Goal: Task Accomplishment & Management: Use online tool/utility

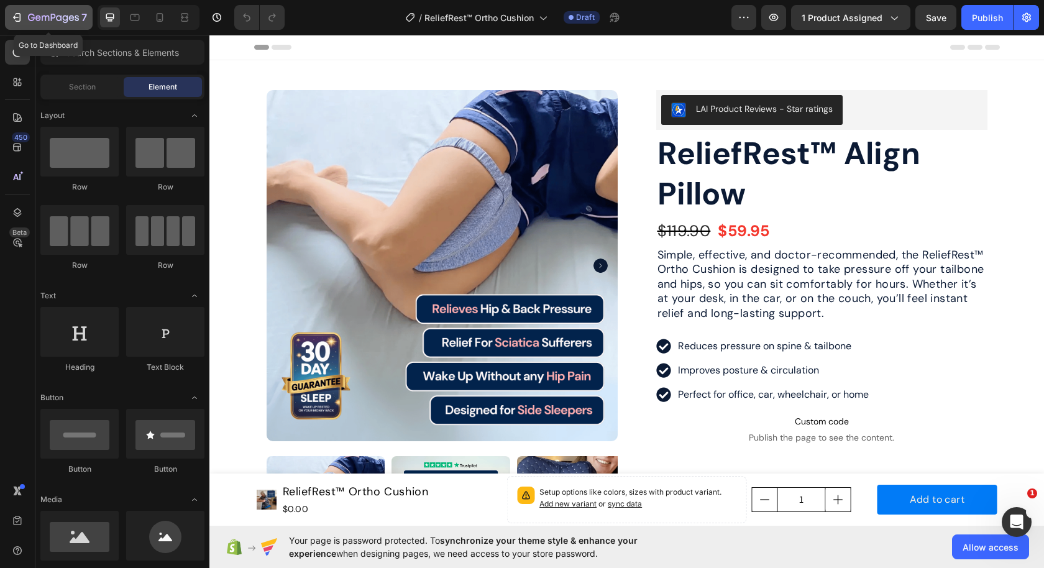
click at [18, 17] on icon "button" at bounding box center [17, 17] width 12 height 12
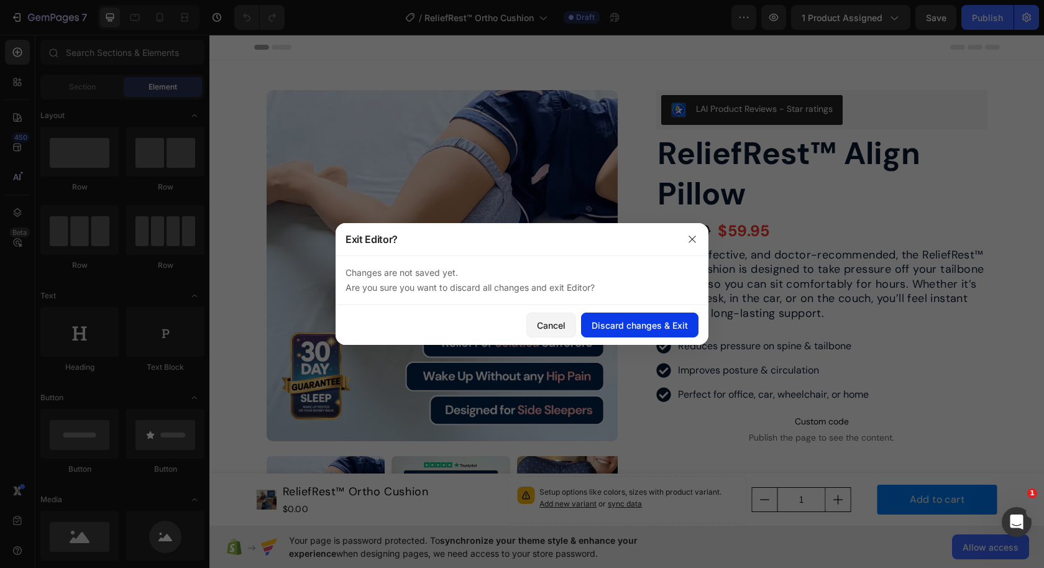
click at [623, 325] on div "Discard changes & Exit" at bounding box center [640, 325] width 96 height 13
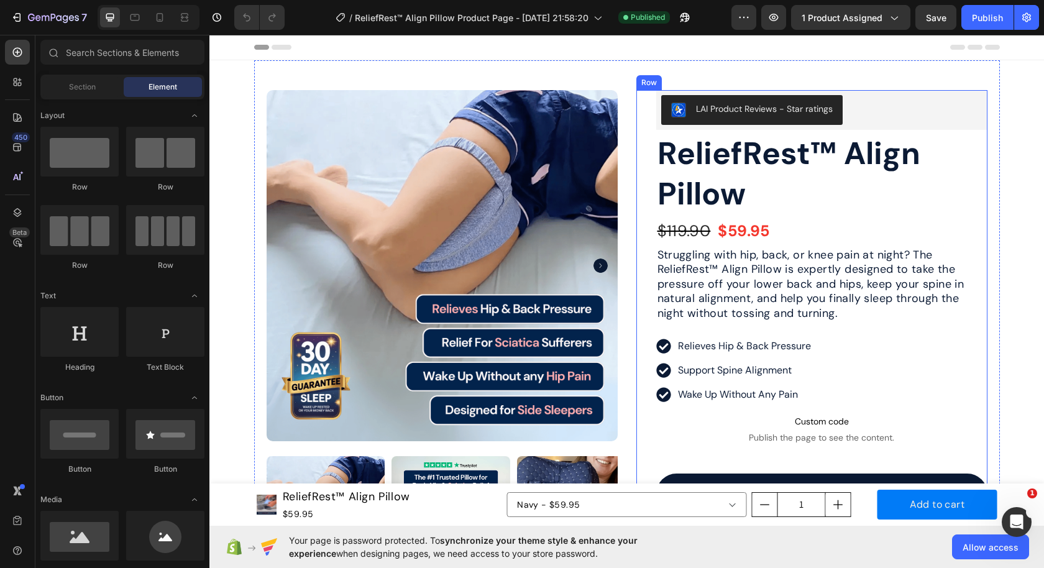
click at [645, 159] on div "LAI Product Reviews - Star ratings LAI Product Reviews ReliefRest™ Align Pillow…" at bounding box center [812, 470] width 351 height 761
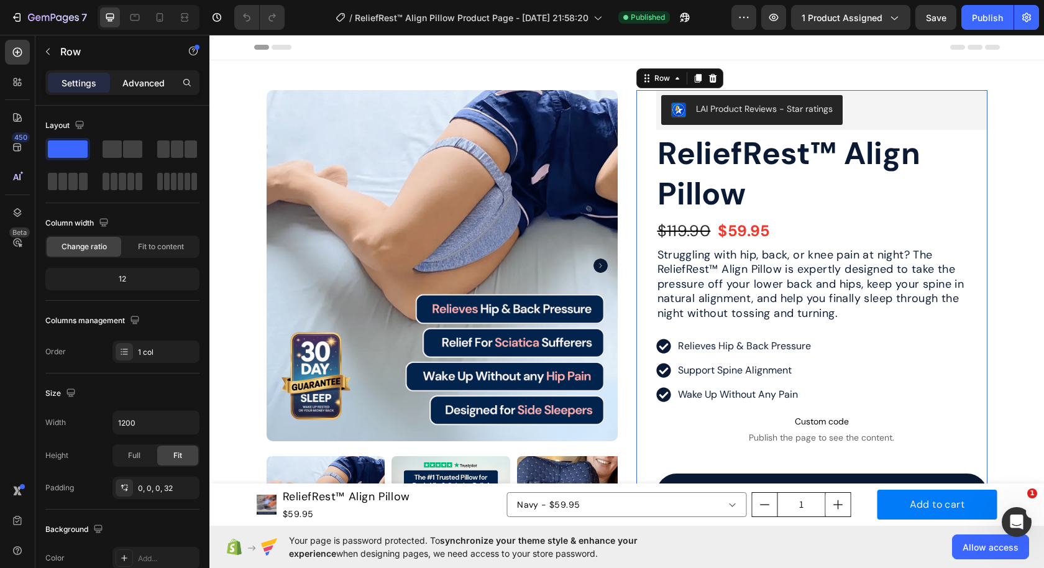
click at [151, 79] on p "Advanced" at bounding box center [143, 82] width 42 height 13
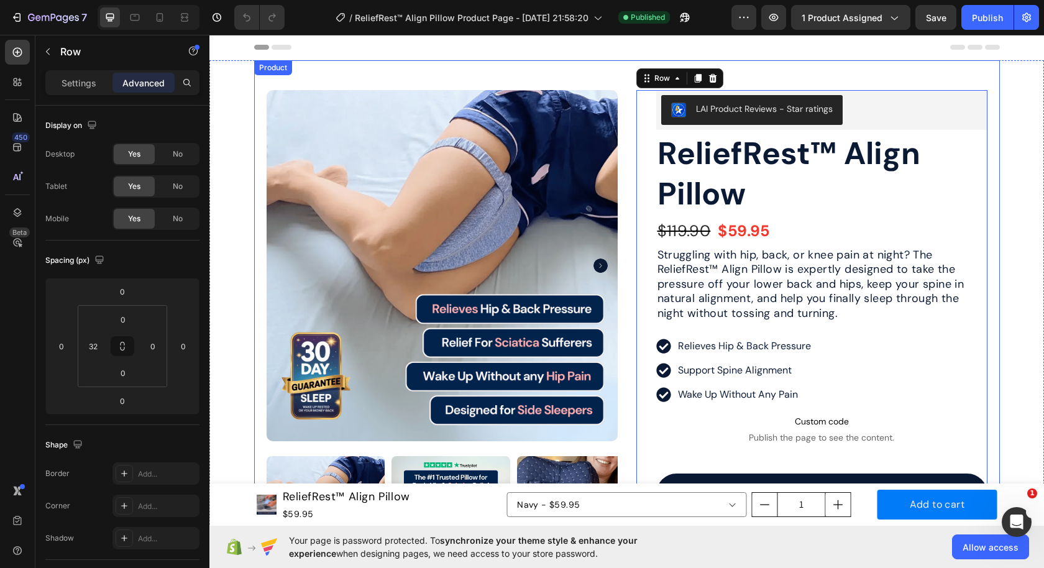
click at [626, 159] on div "Product Images Image Icon Icon Icon Icon Icon Icon List " I was waking up every…" at bounding box center [627, 455] width 746 height 791
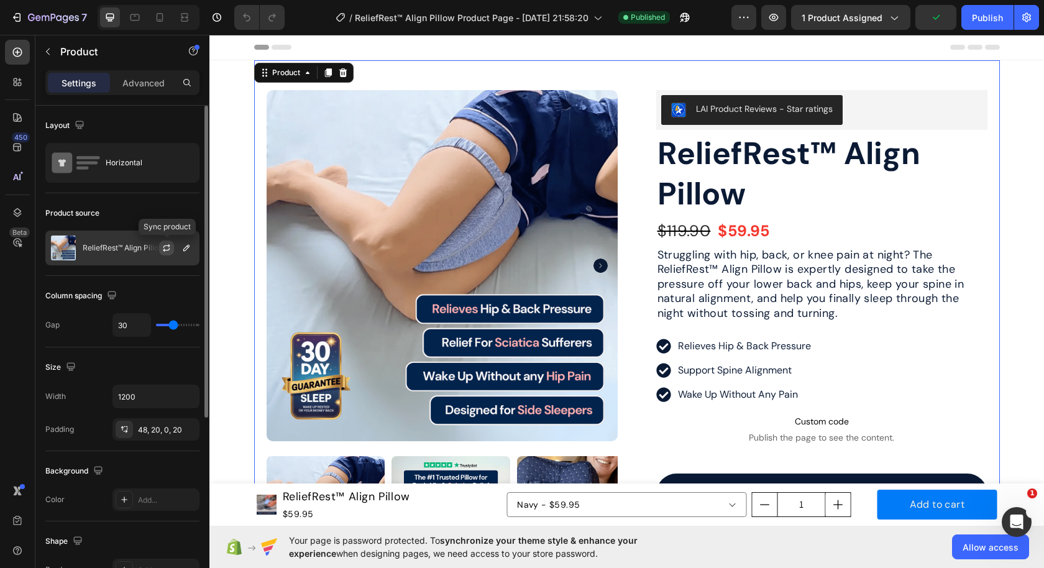
click at [168, 247] on icon "button" at bounding box center [167, 248] width 10 height 10
click at [185, 251] on icon "button" at bounding box center [187, 248] width 10 height 10
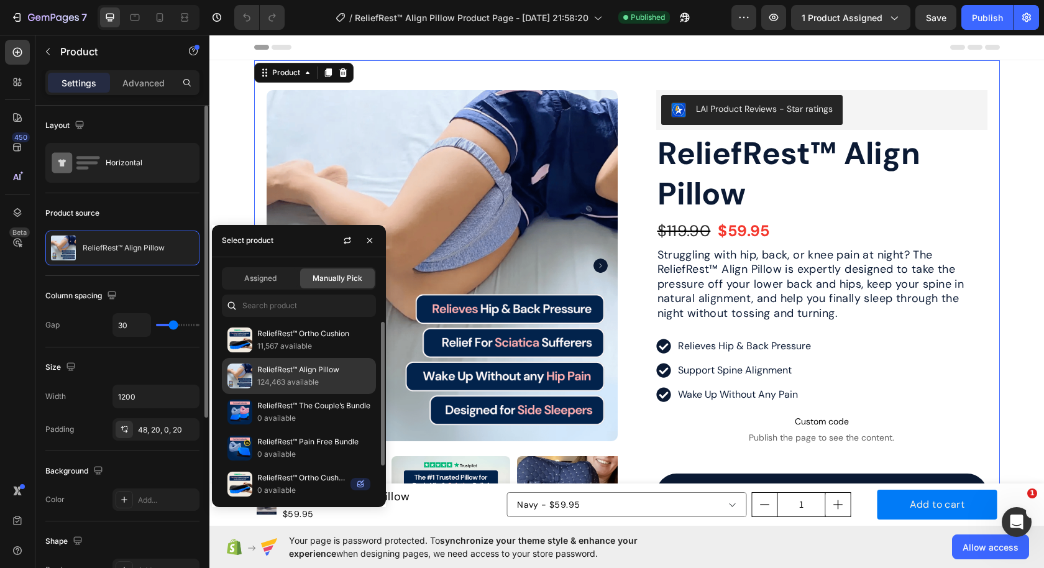
click at [309, 384] on p "124,463 available" at bounding box center [313, 382] width 113 height 12
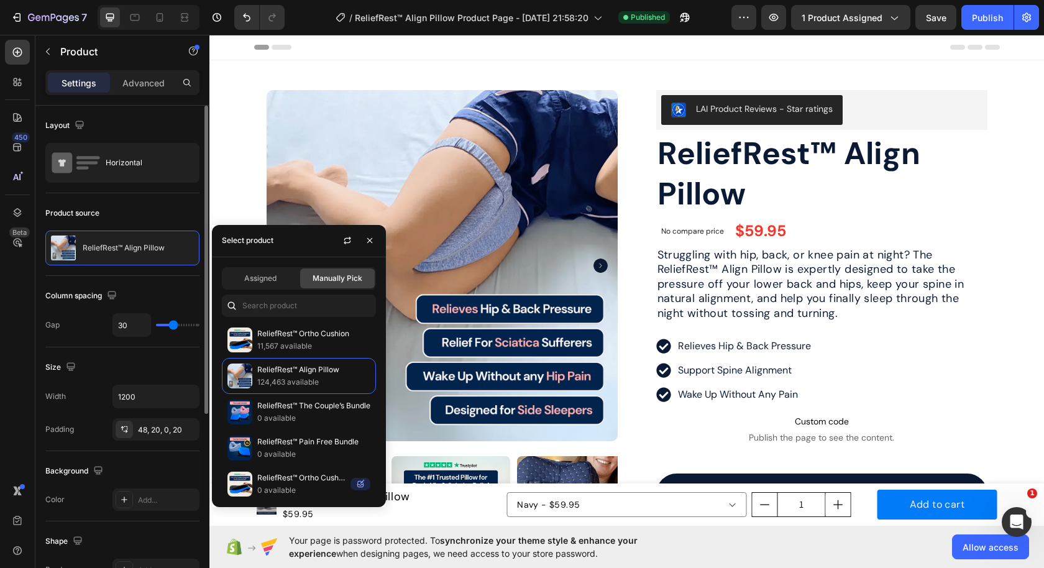
click at [634, 234] on div "Product Images Image Icon Icon Icon Icon Icon Icon List " I was waking up every…" at bounding box center [627, 455] width 746 height 791
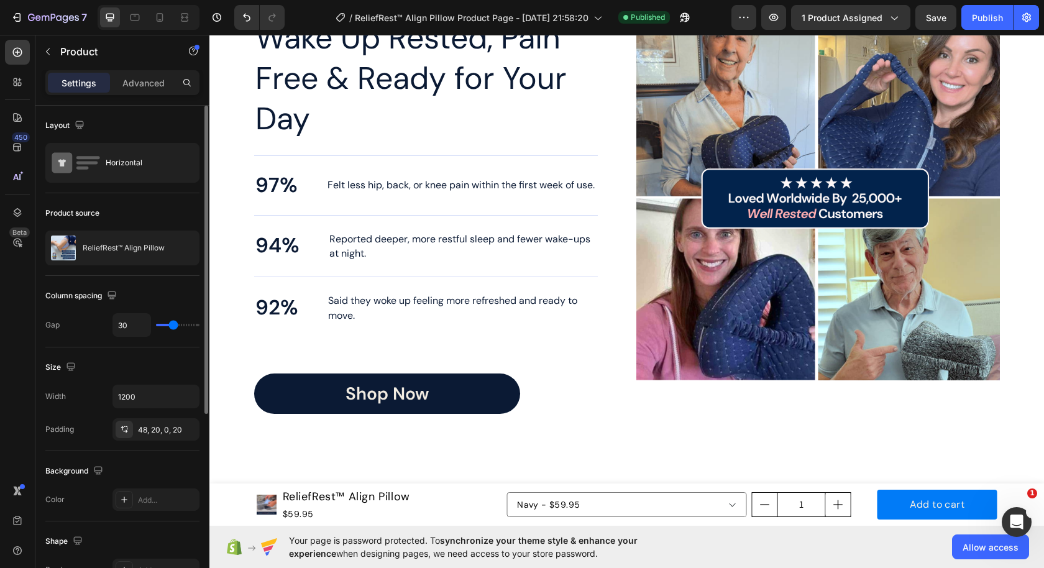
scroll to position [2384, 0]
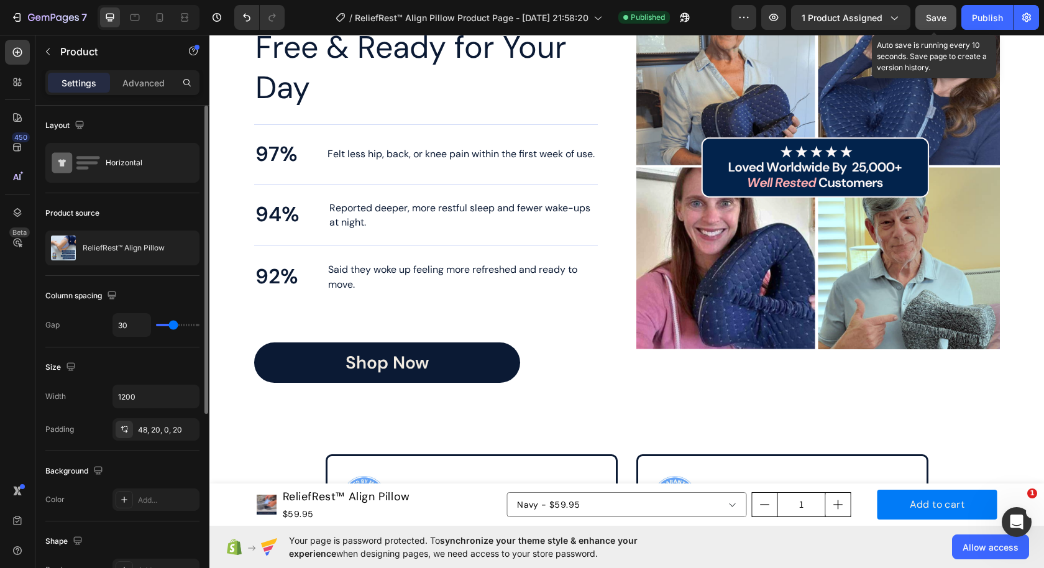
click at [937, 21] on span "Save" at bounding box center [936, 17] width 21 height 11
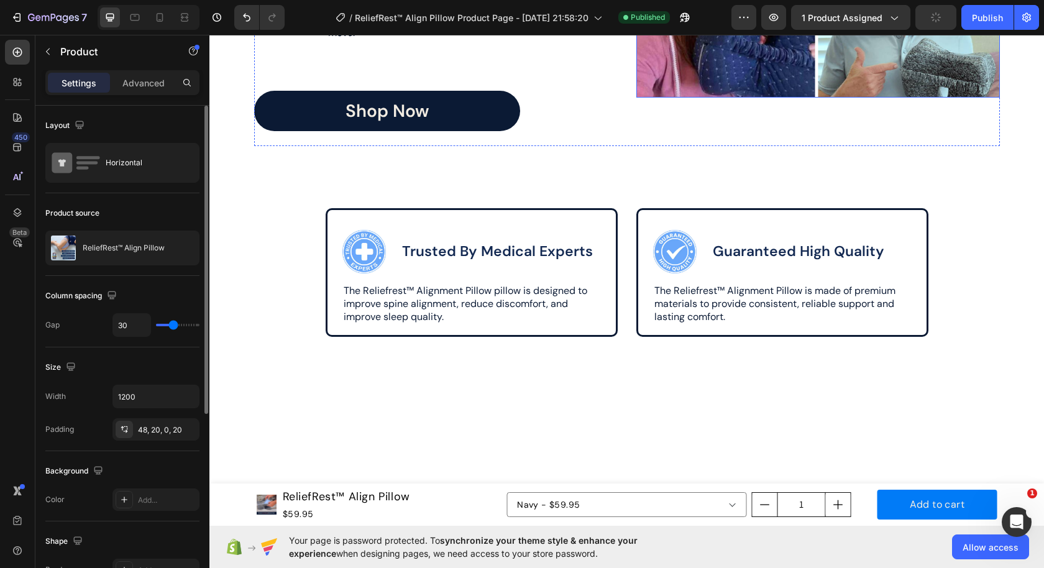
scroll to position [2692, 0]
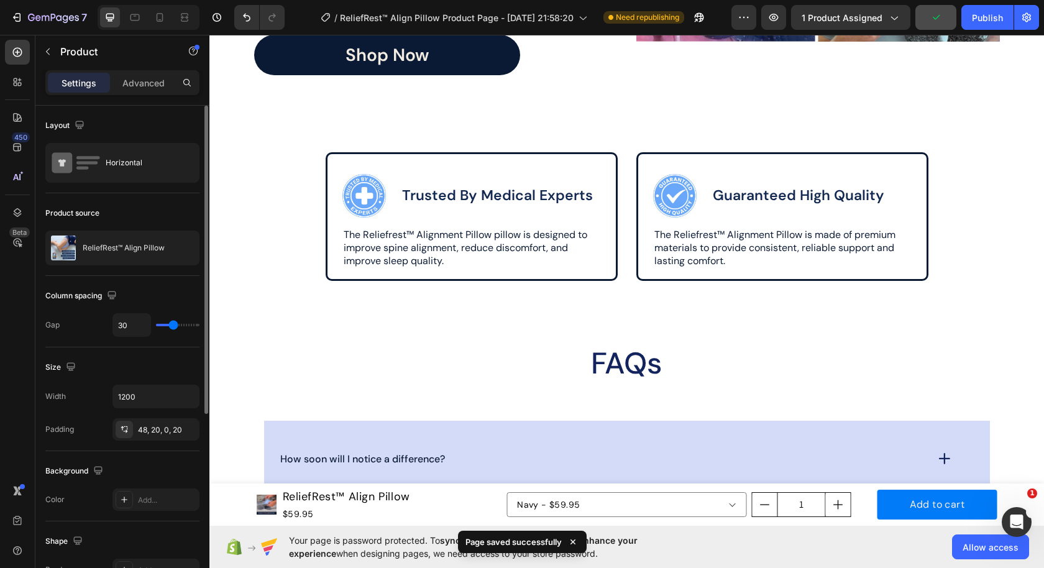
click at [987, 30] on div "7 Version history / ReliefRest™ Align Pillow Product Page - Sep 8, 21:58:20 Nee…" at bounding box center [522, 17] width 1044 height 35
click at [987, 29] on button "Publish" at bounding box center [988, 17] width 52 height 25
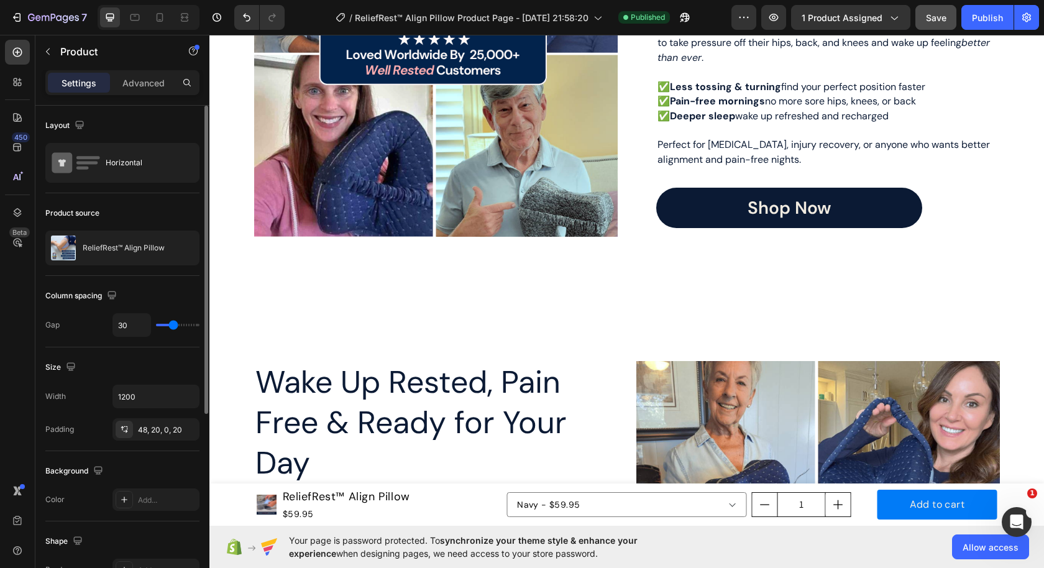
scroll to position [1969, 0]
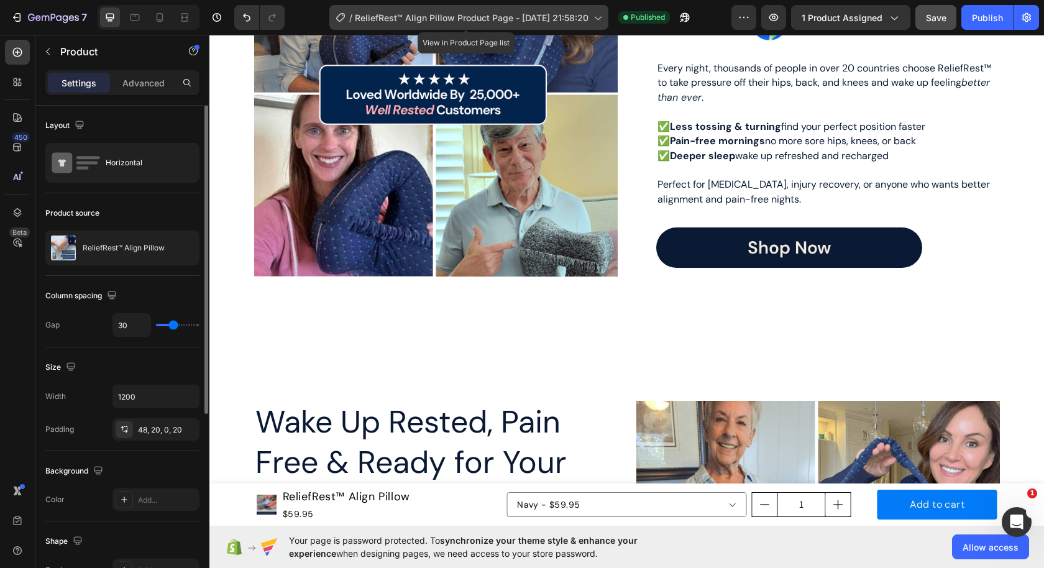
click at [423, 23] on span "ReliefRest™ Align Pillow Product Page - [DATE] 21:58:20" at bounding box center [472, 17] width 234 height 13
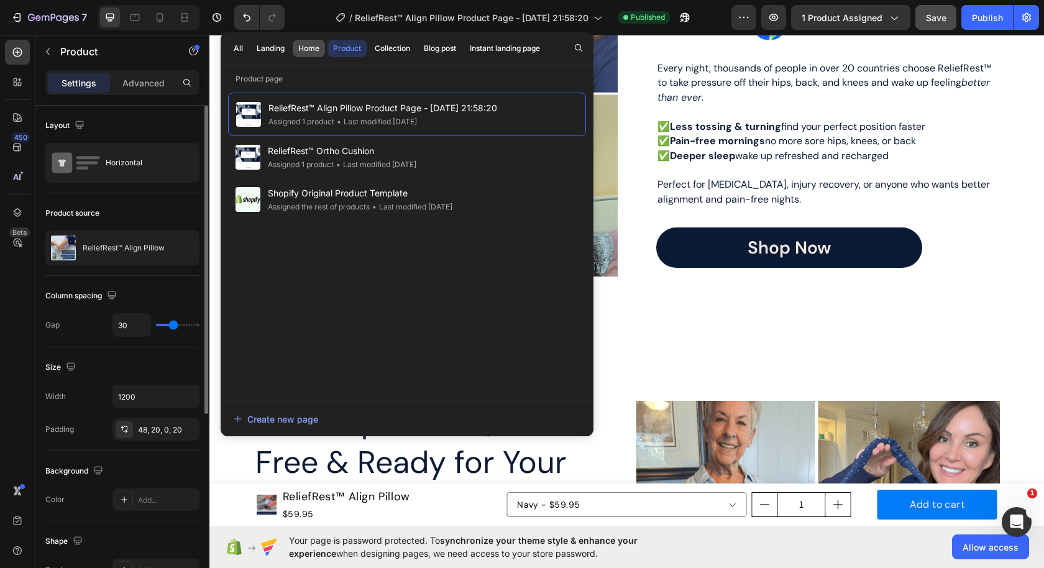
click at [303, 52] on div "Home" at bounding box center [308, 48] width 21 height 11
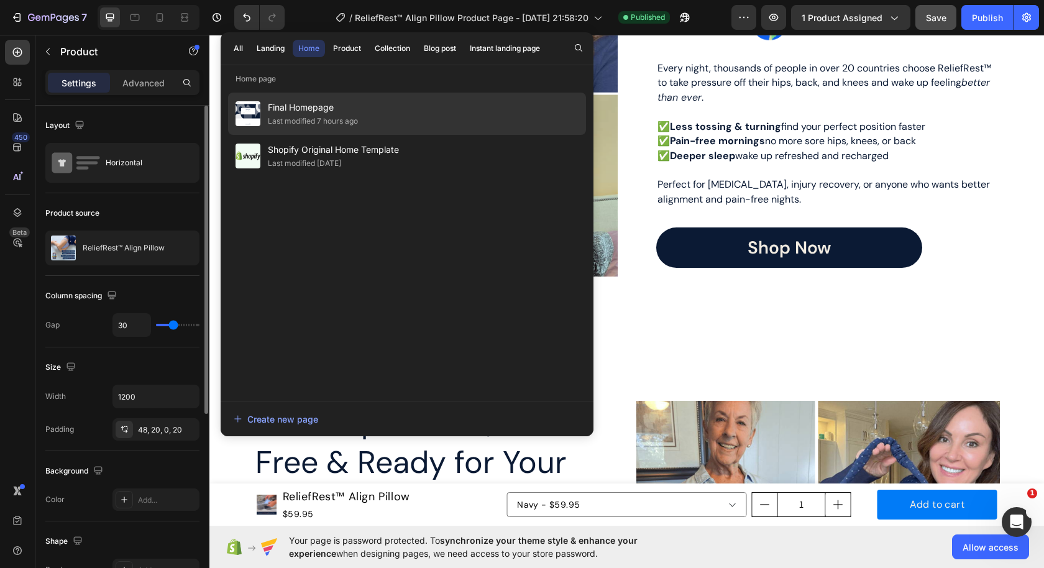
click at [288, 109] on span "Final Homepage" at bounding box center [313, 107] width 90 height 15
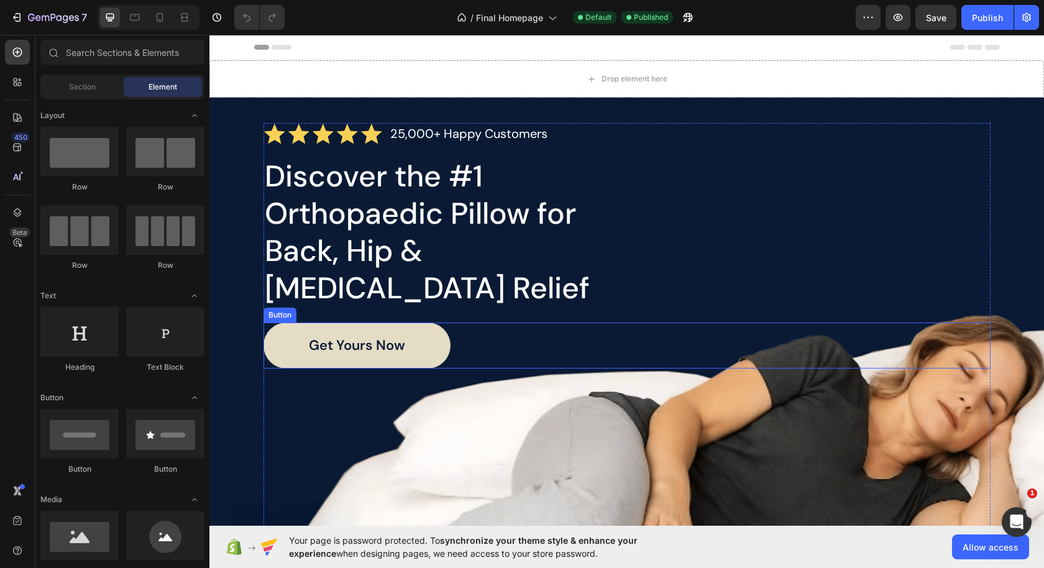
click at [434, 323] on link "Get yours Now" at bounding box center [357, 346] width 187 height 46
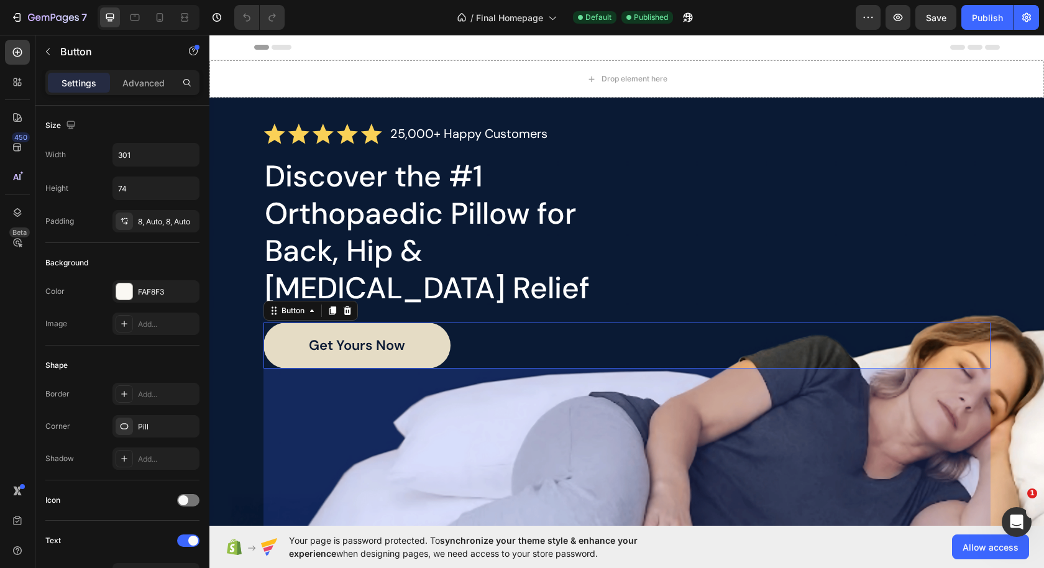
click at [282, 323] on link "Get yours Now" at bounding box center [357, 346] width 187 height 46
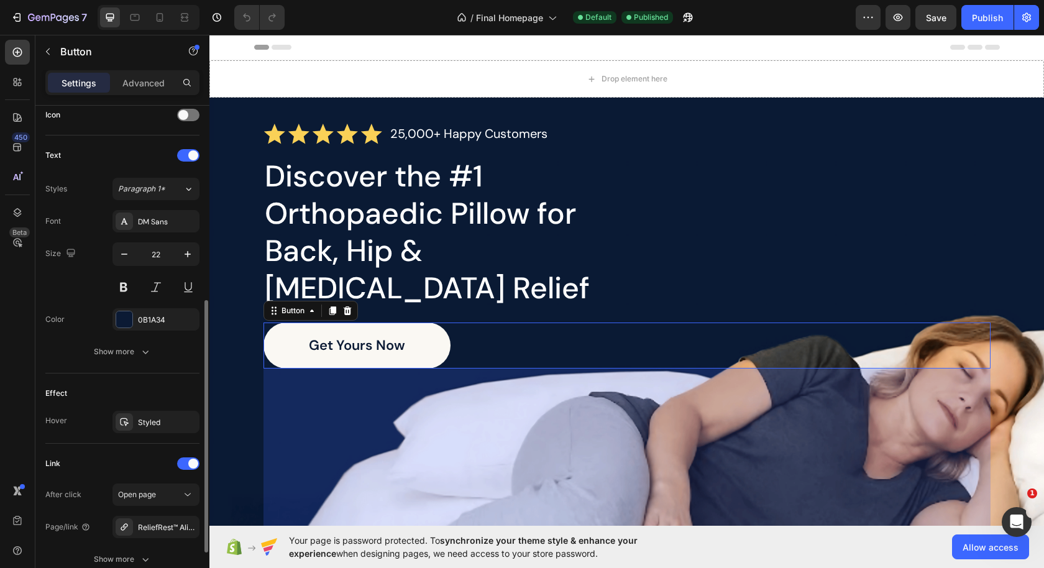
scroll to position [408, 0]
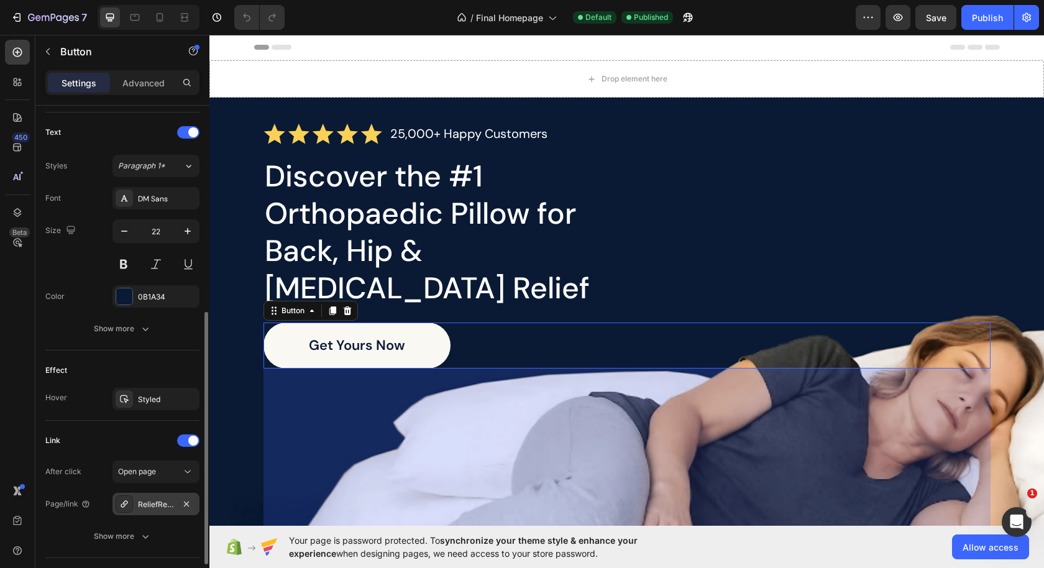
click at [127, 500] on icon at bounding box center [124, 503] width 7 height 7
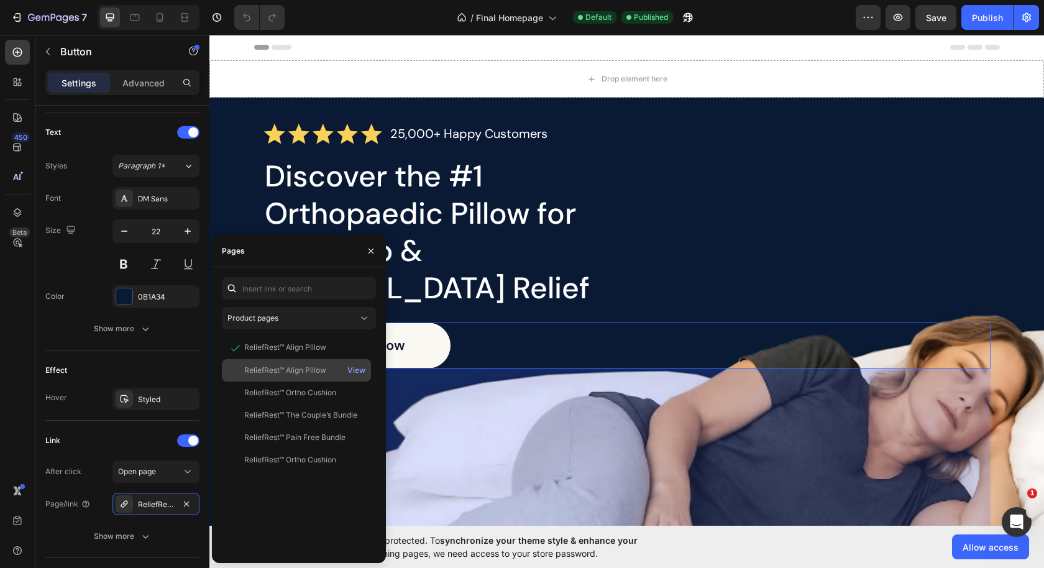
click at [321, 367] on div "ReliefRest™ Align Pillow" at bounding box center [285, 370] width 82 height 11
click at [453, 372] on div "330" at bounding box center [627, 471] width 727 height 205
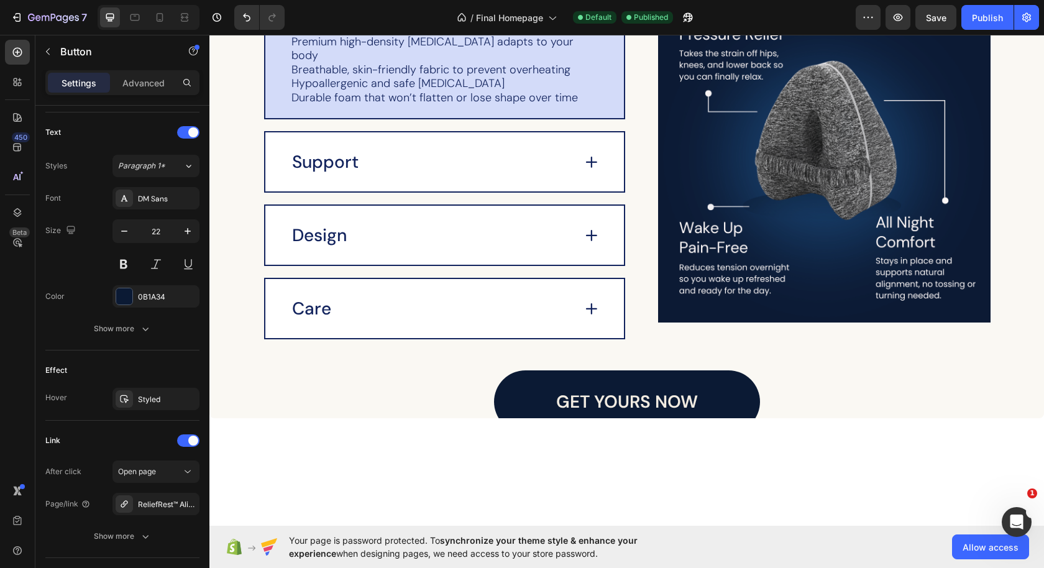
scroll to position [1428, 0]
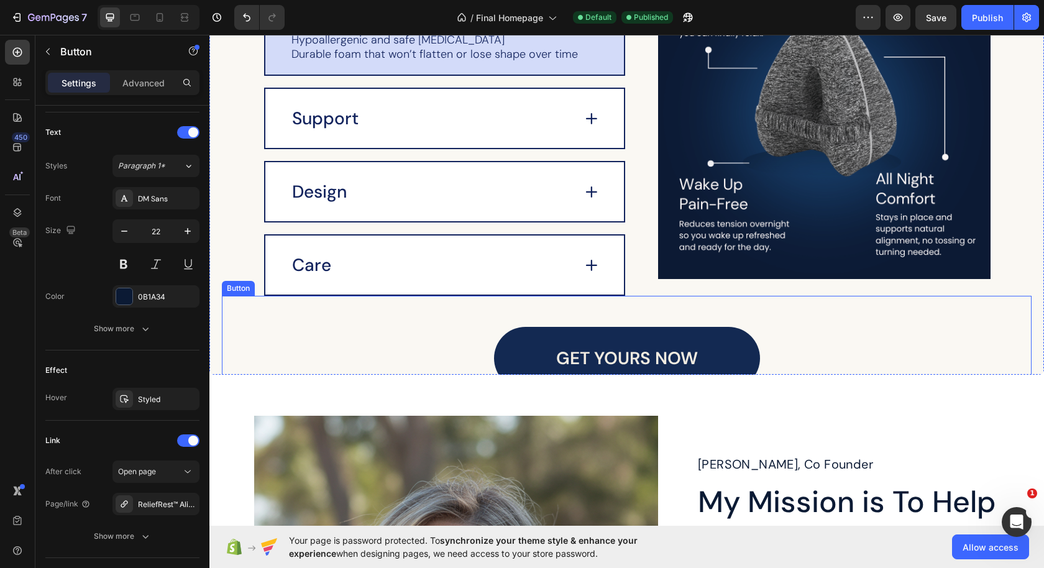
click at [532, 331] on link "GET YOURS NOW" at bounding box center [627, 358] width 266 height 63
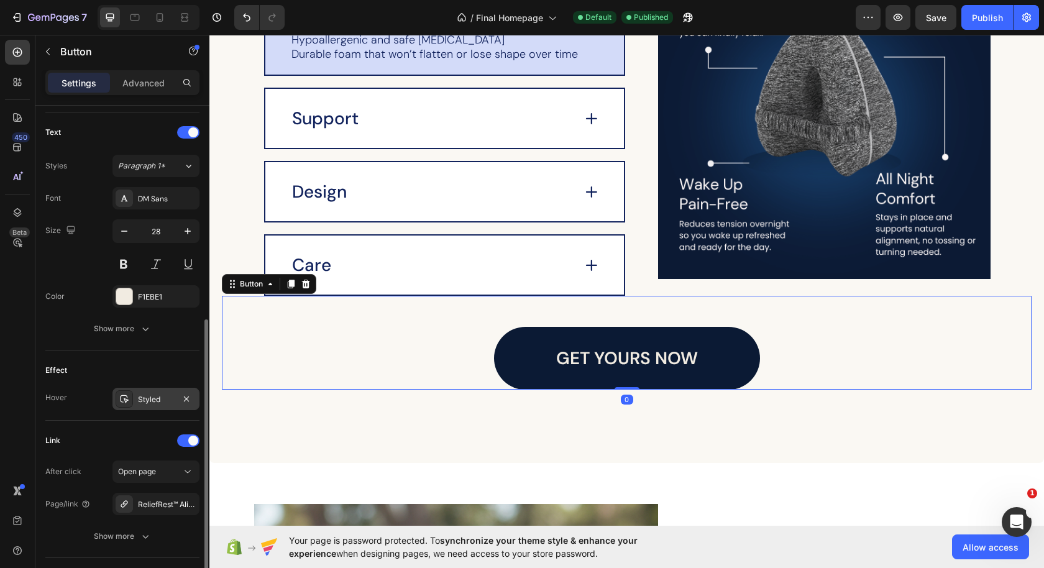
scroll to position [486, 0]
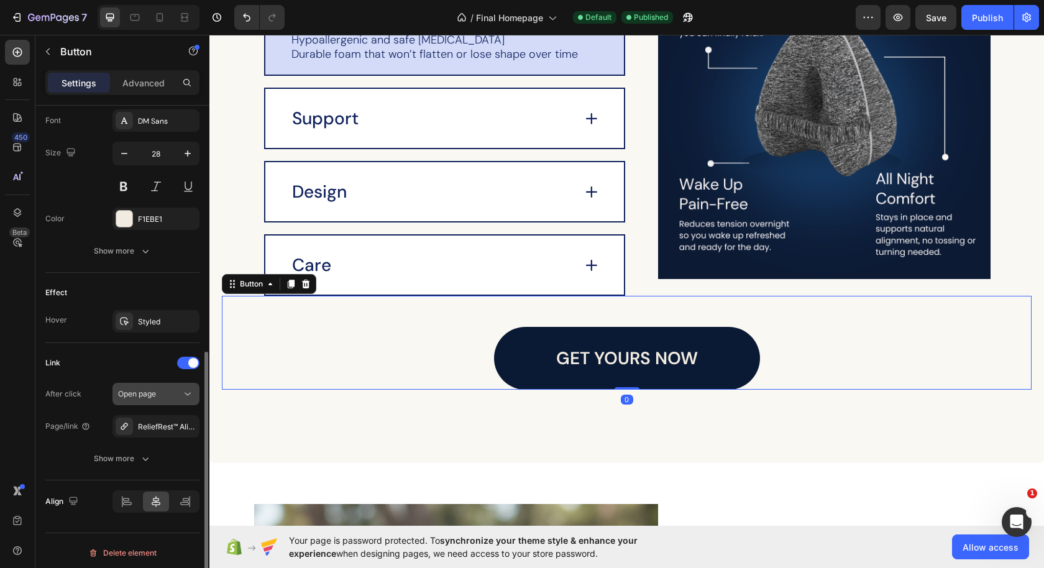
click at [147, 393] on span "Open page" at bounding box center [137, 393] width 38 height 9
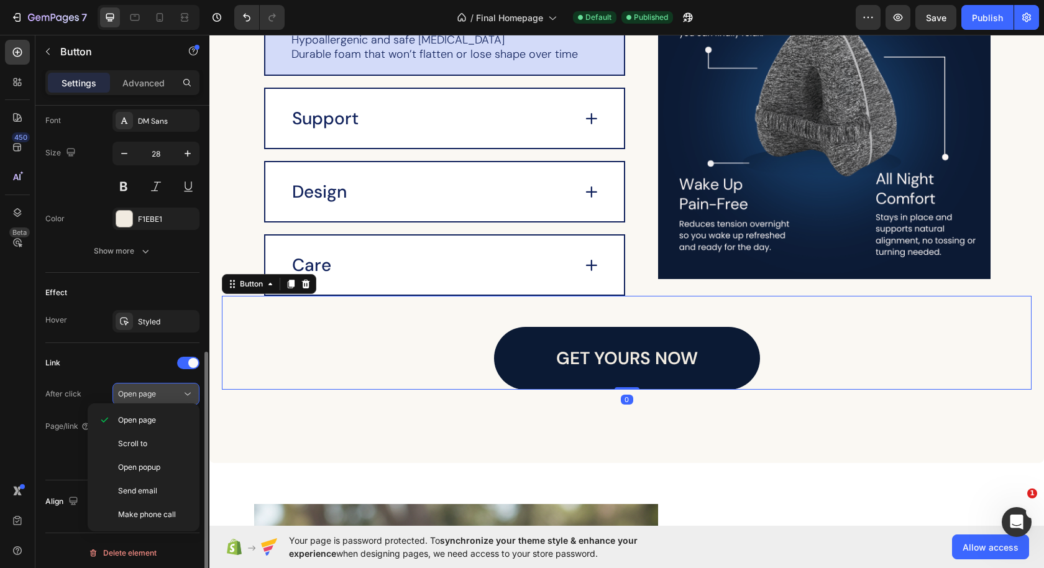
click at [147, 393] on span "Open page" at bounding box center [137, 393] width 38 height 9
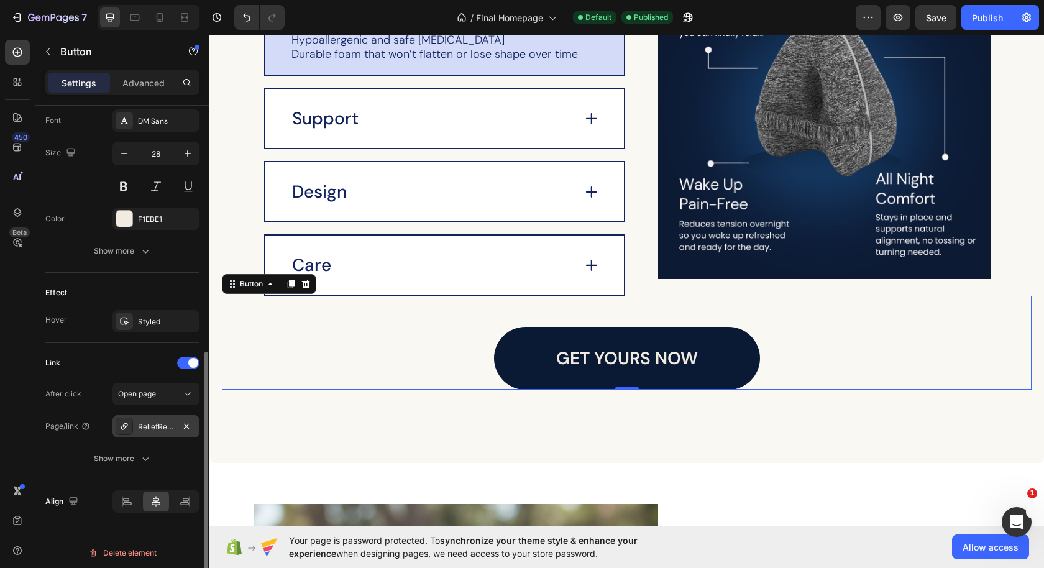
click at [127, 422] on icon at bounding box center [124, 426] width 10 height 10
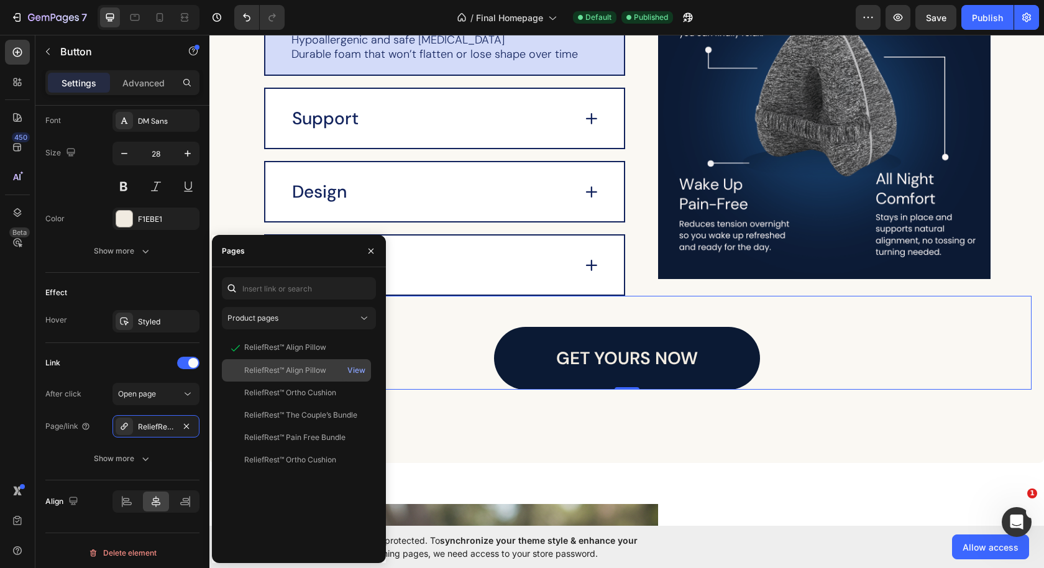
click at [288, 370] on div "ReliefRest™ Align Pillow" at bounding box center [285, 370] width 82 height 11
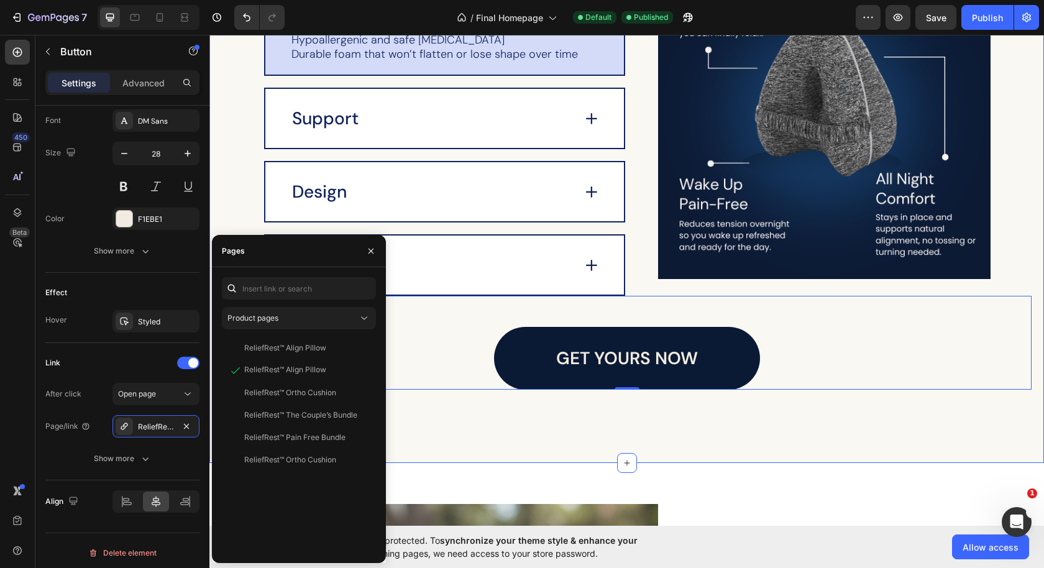
click at [496, 414] on div "Designed for Comfort. Built for Relief. Heading Image Material Premium high-den…" at bounding box center [626, 148] width 835 height 632
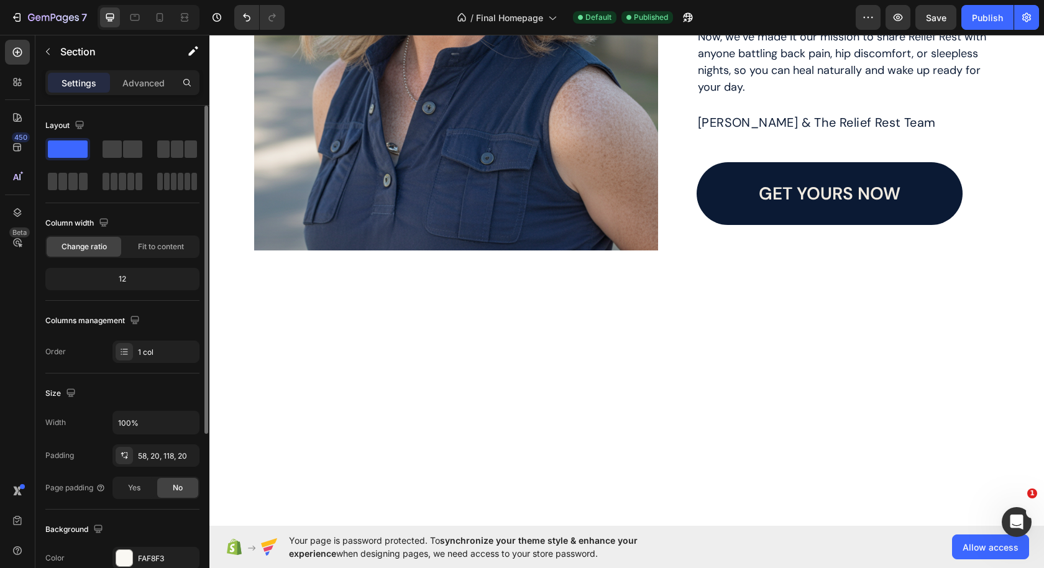
scroll to position [2293, 0]
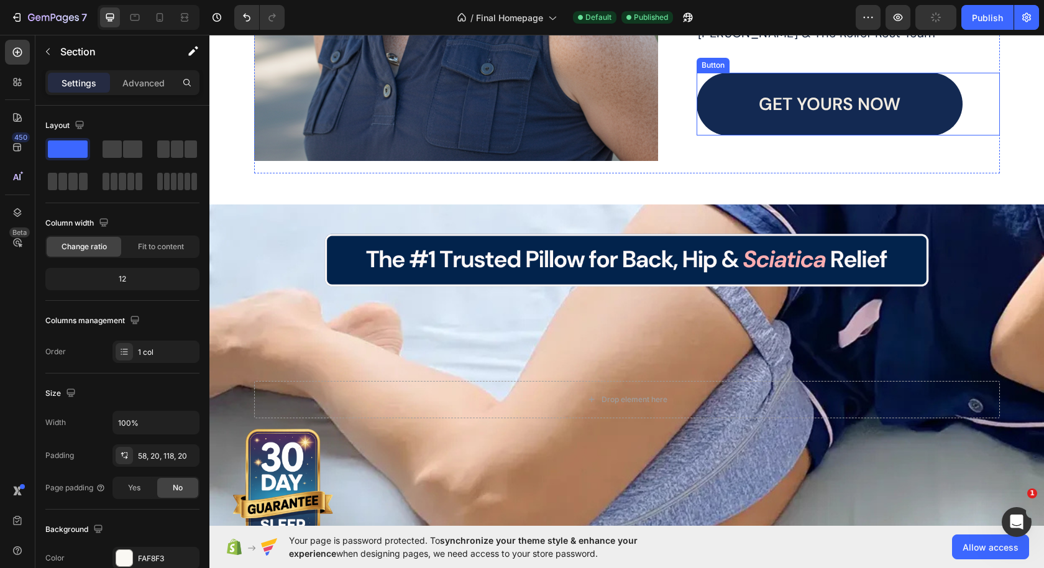
click at [711, 124] on link "GET YOURS NOW" at bounding box center [830, 104] width 266 height 63
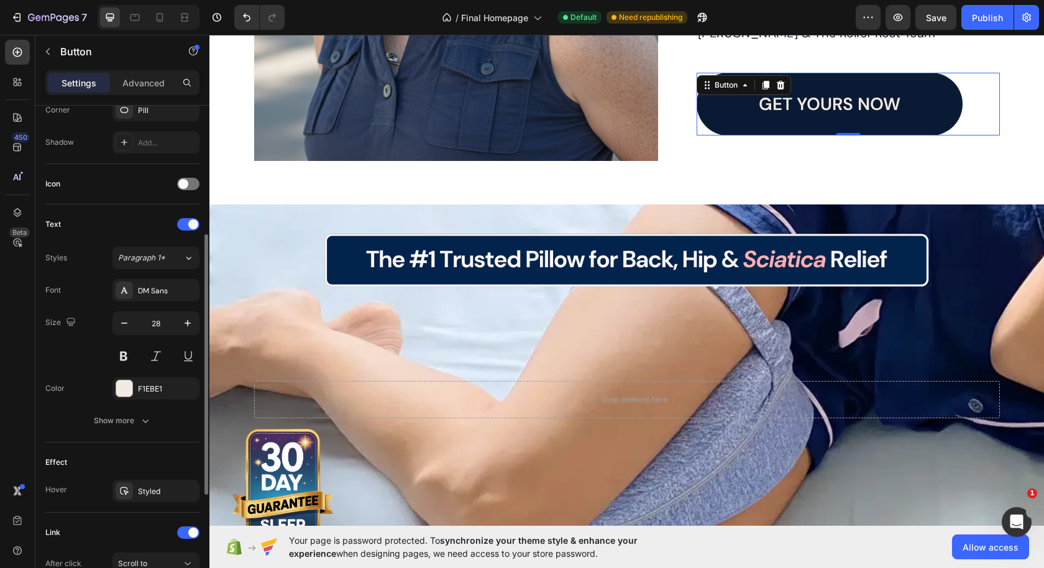
scroll to position [418, 0]
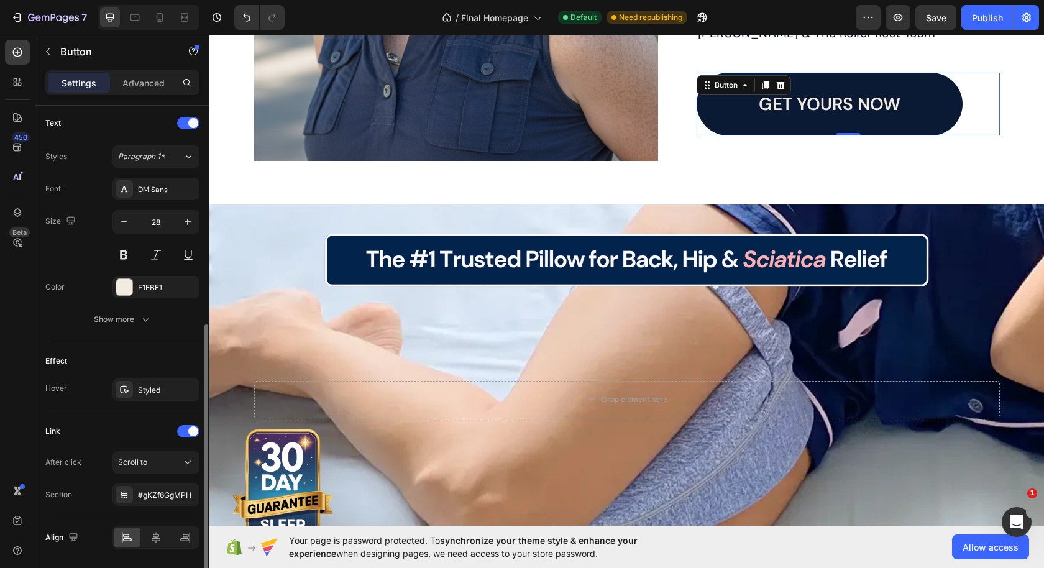
click at [125, 322] on button "Show more" at bounding box center [122, 319] width 154 height 22
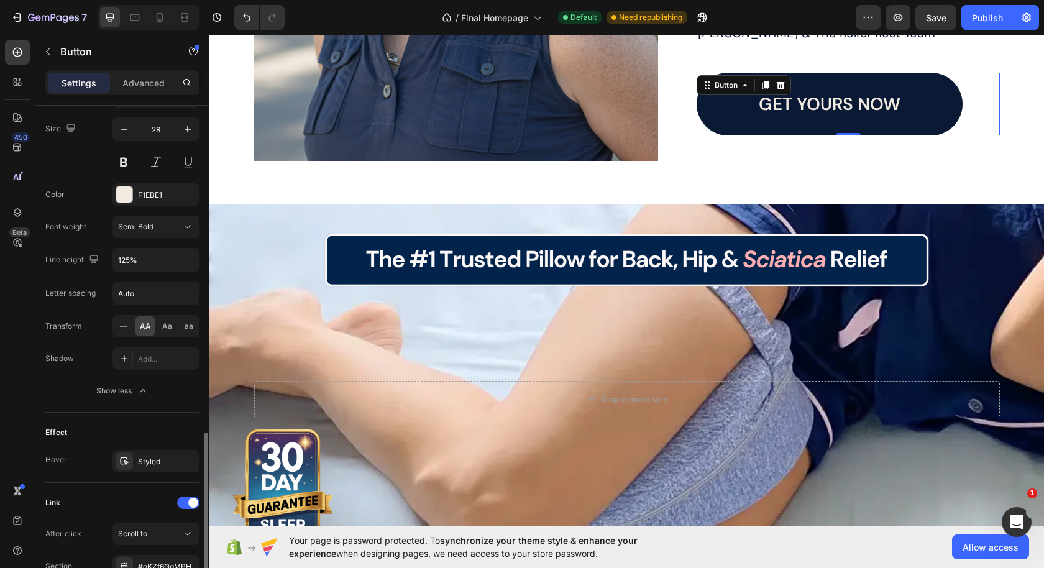
scroll to position [617, 0]
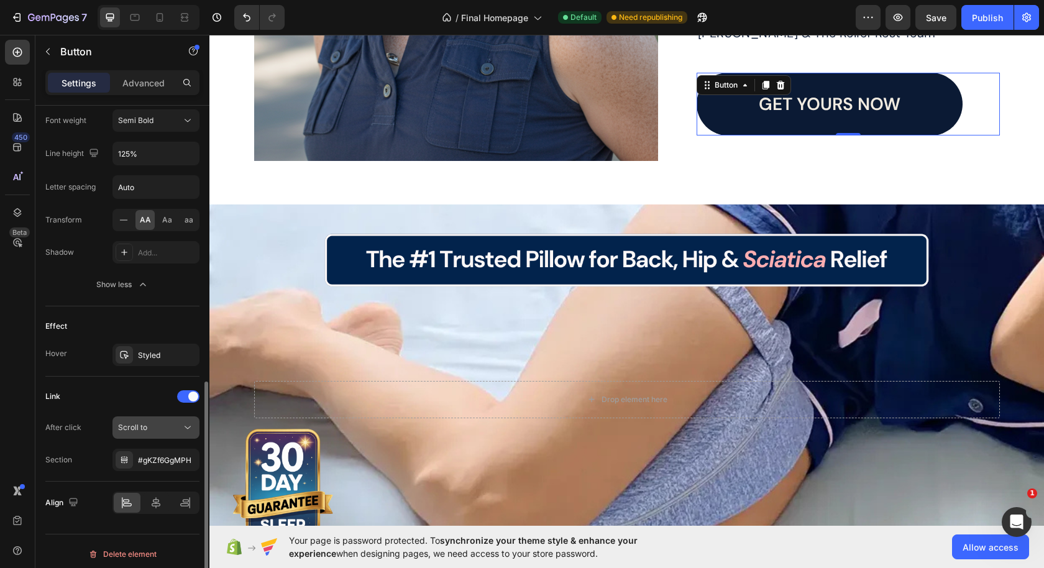
click at [162, 432] on button "Scroll to" at bounding box center [156, 427] width 87 height 22
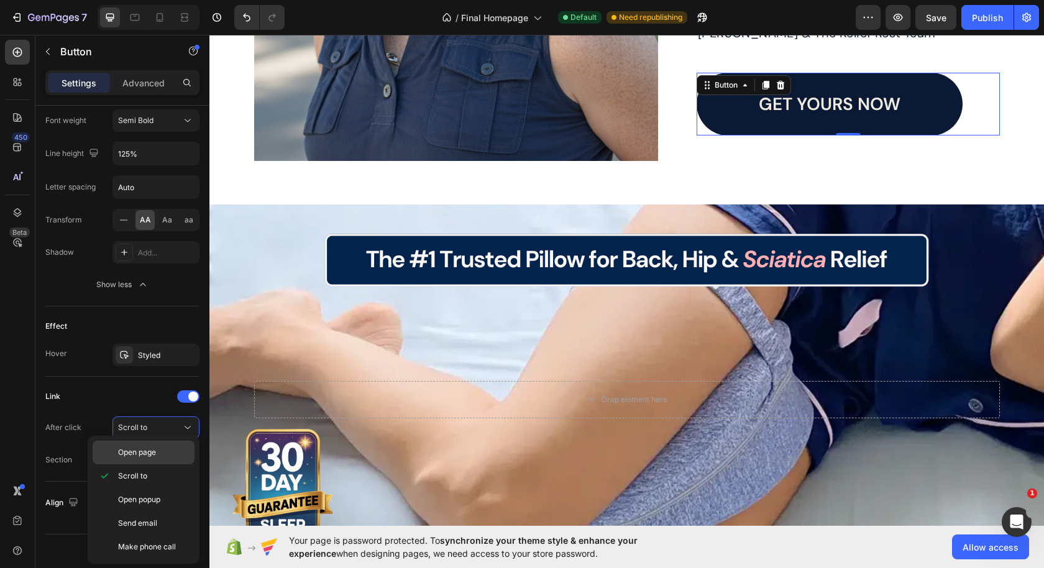
click at [154, 449] on span "Open page" at bounding box center [137, 452] width 38 height 11
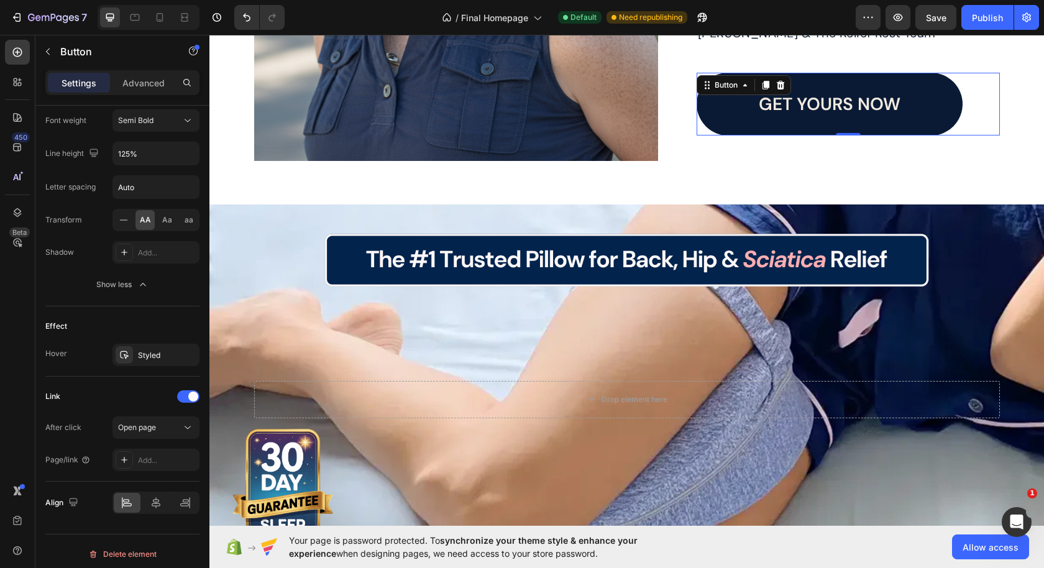
click at [154, 455] on div "Add..." at bounding box center [167, 460] width 58 height 11
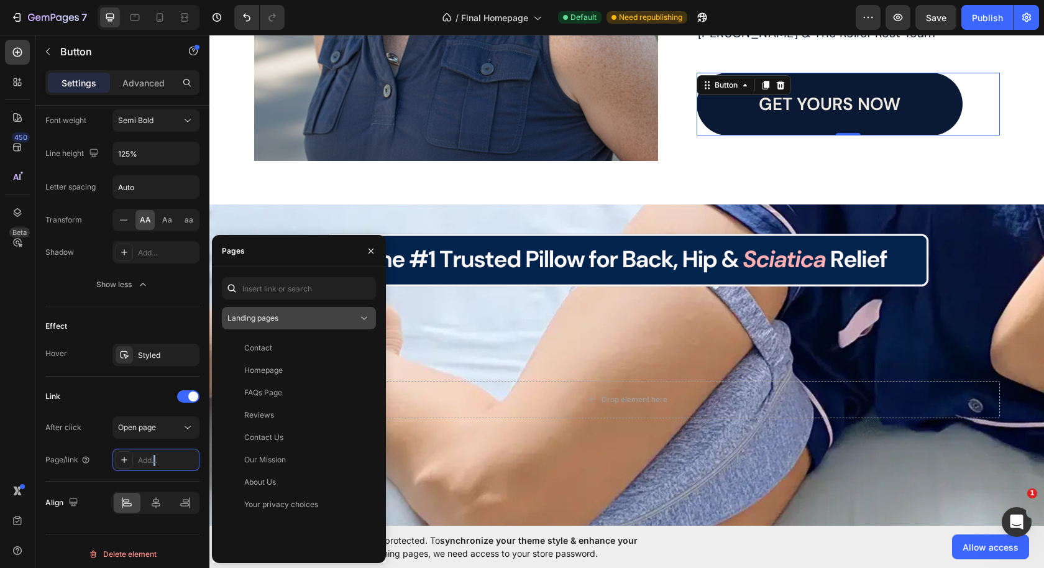
click at [282, 318] on div "Landing pages" at bounding box center [293, 318] width 131 height 11
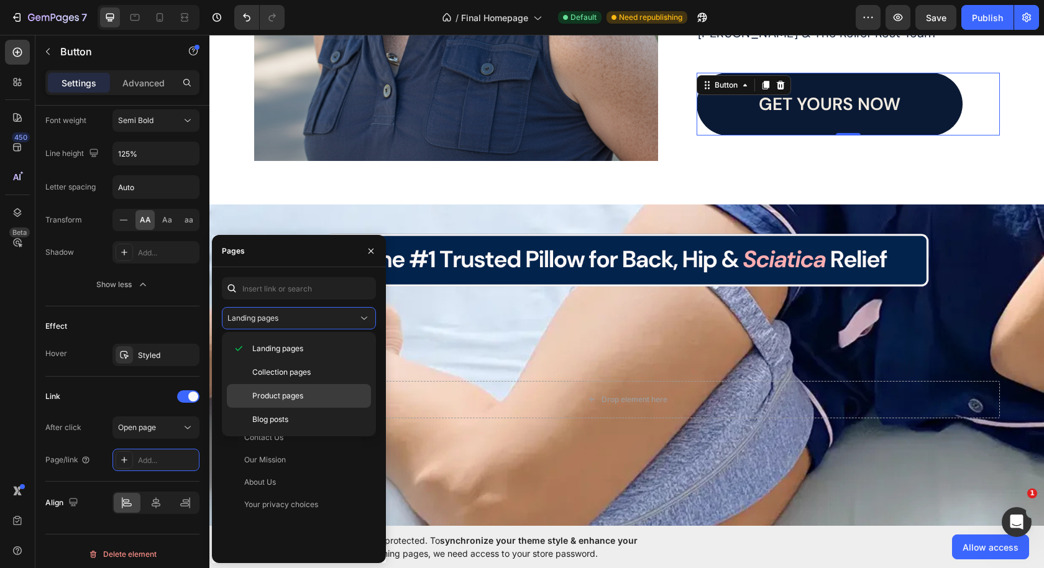
click at [285, 396] on span "Product pages" at bounding box center [277, 395] width 51 height 11
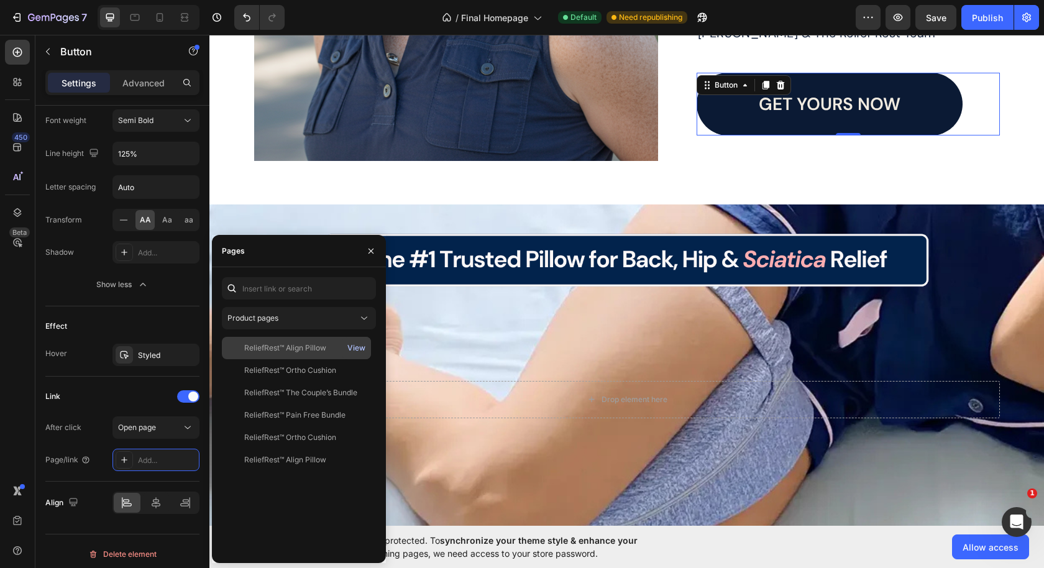
click at [357, 346] on div "View" at bounding box center [356, 348] width 18 height 11
click at [356, 462] on div "View" at bounding box center [356, 459] width 18 height 11
click at [308, 462] on div "ReliefRest™ Align Pillow" at bounding box center [285, 459] width 82 height 11
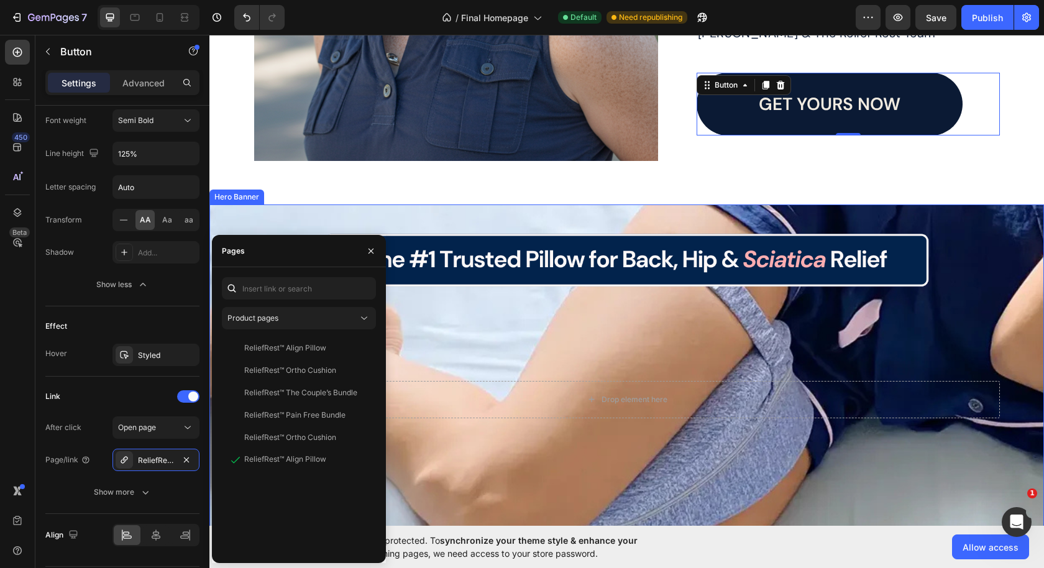
click at [489, 426] on div "Drop element here" at bounding box center [627, 399] width 746 height 77
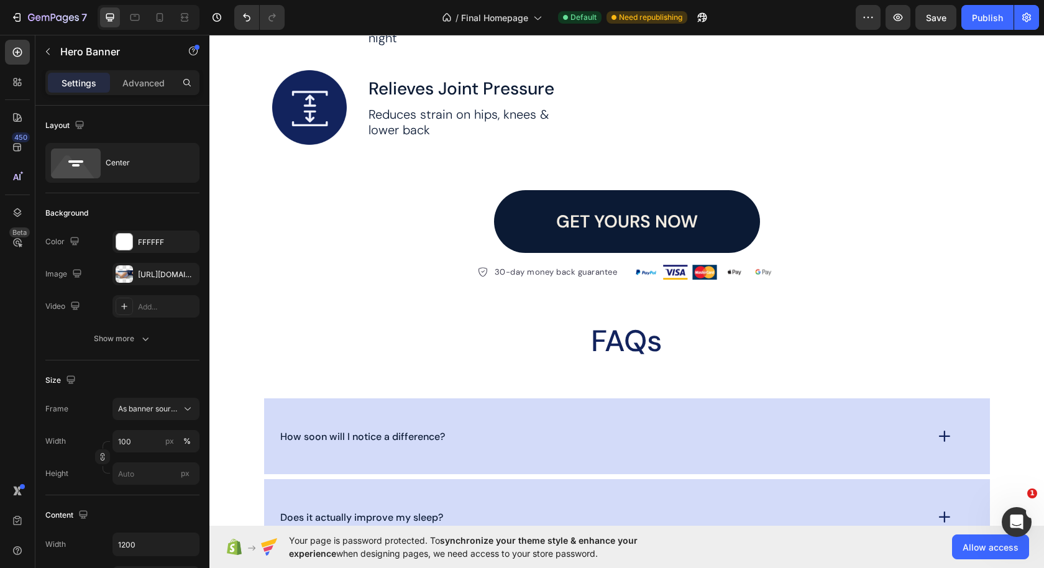
scroll to position [3242, 0]
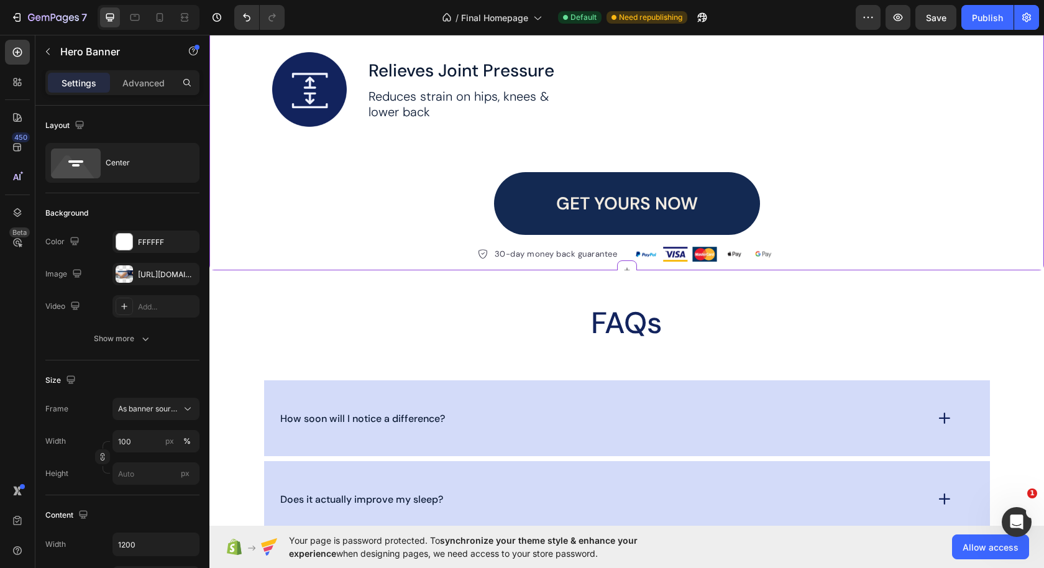
click at [736, 235] on link "GET YOURS NOW" at bounding box center [627, 203] width 266 height 63
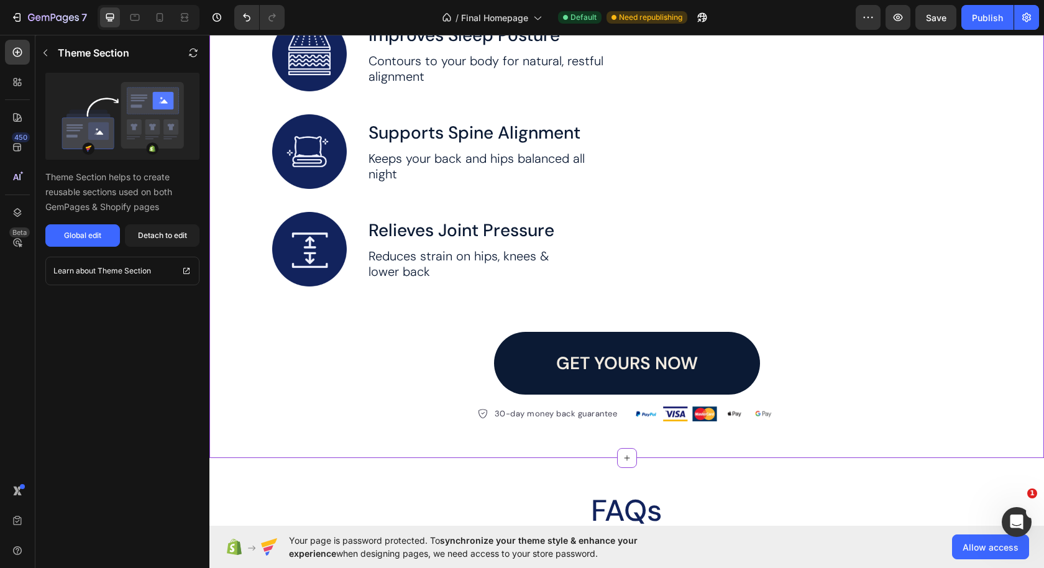
scroll to position [3088, 0]
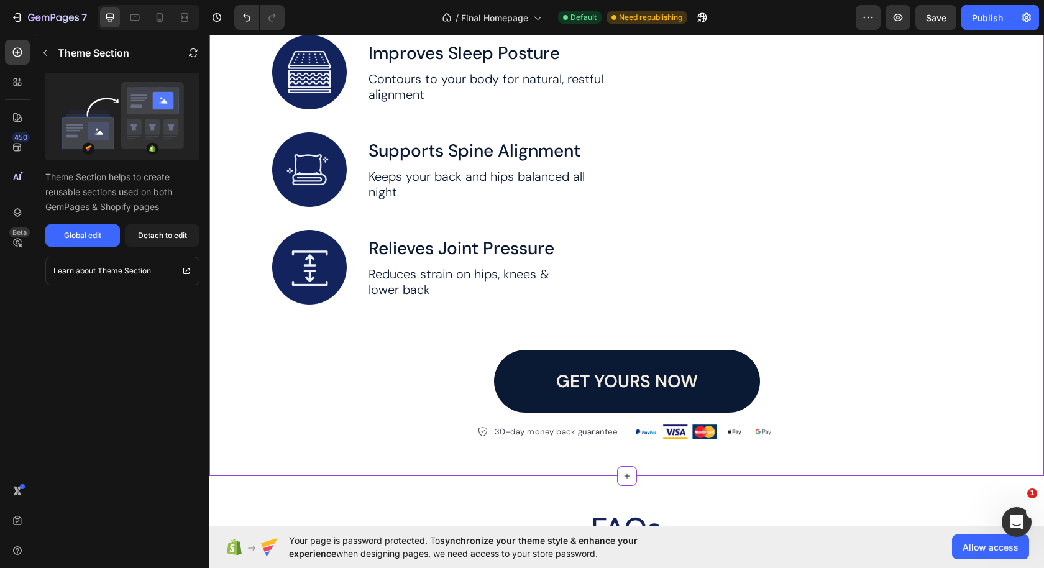
click at [100, 241] on div "Global edit" at bounding box center [82, 235] width 37 height 11
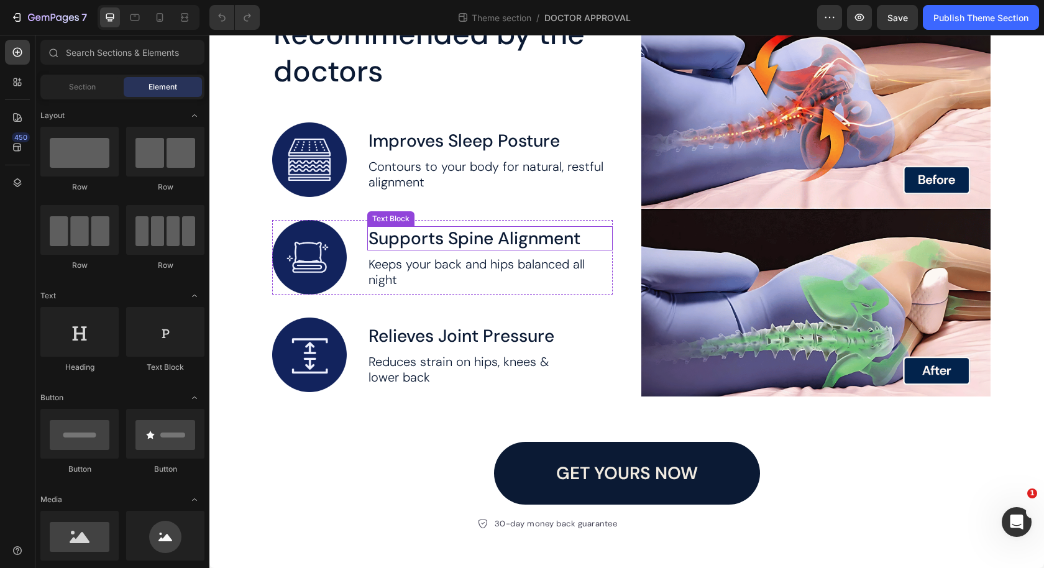
scroll to position [124, 0]
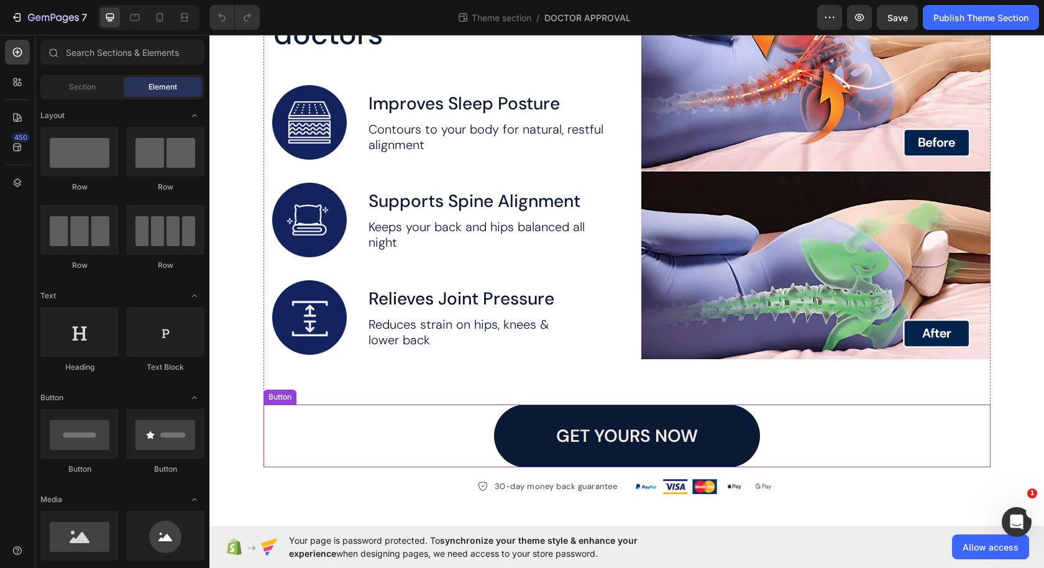
click at [474, 436] on div "GET YOURS NOW Button" at bounding box center [627, 436] width 727 height 63
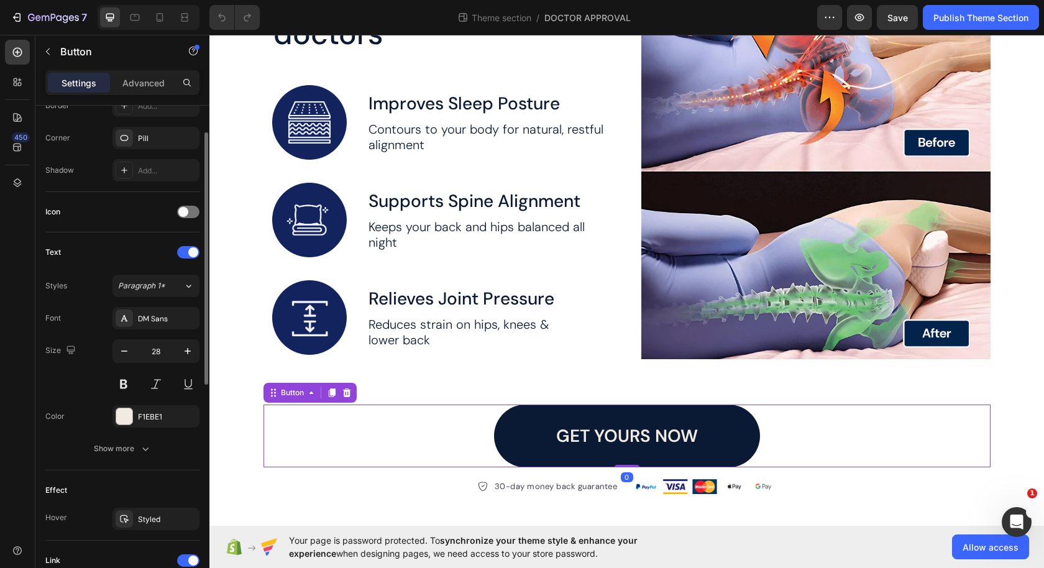
scroll to position [486, 0]
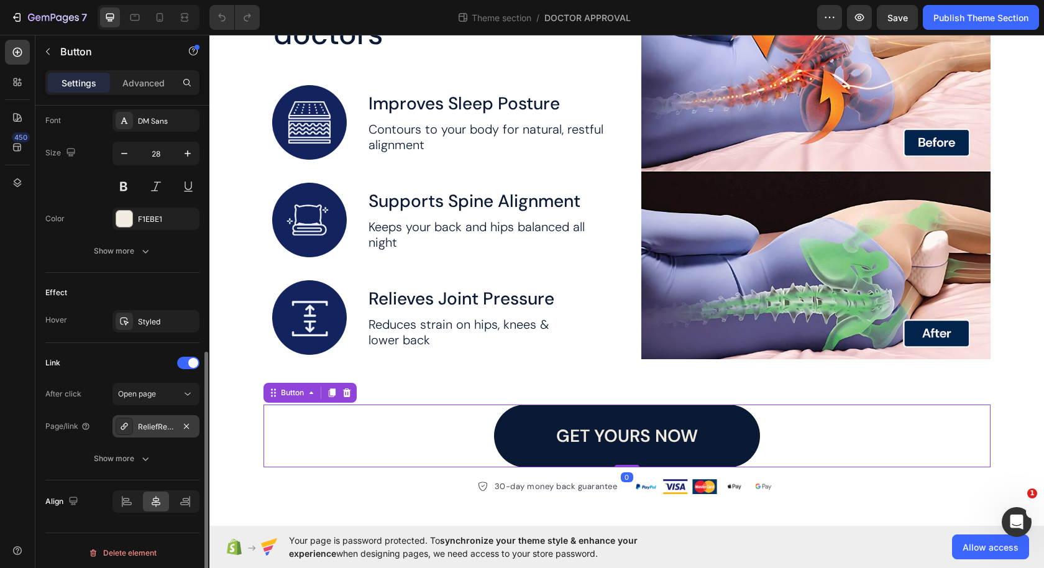
click at [133, 422] on div "ReliefRest™ Align Pillow" at bounding box center [156, 426] width 87 height 22
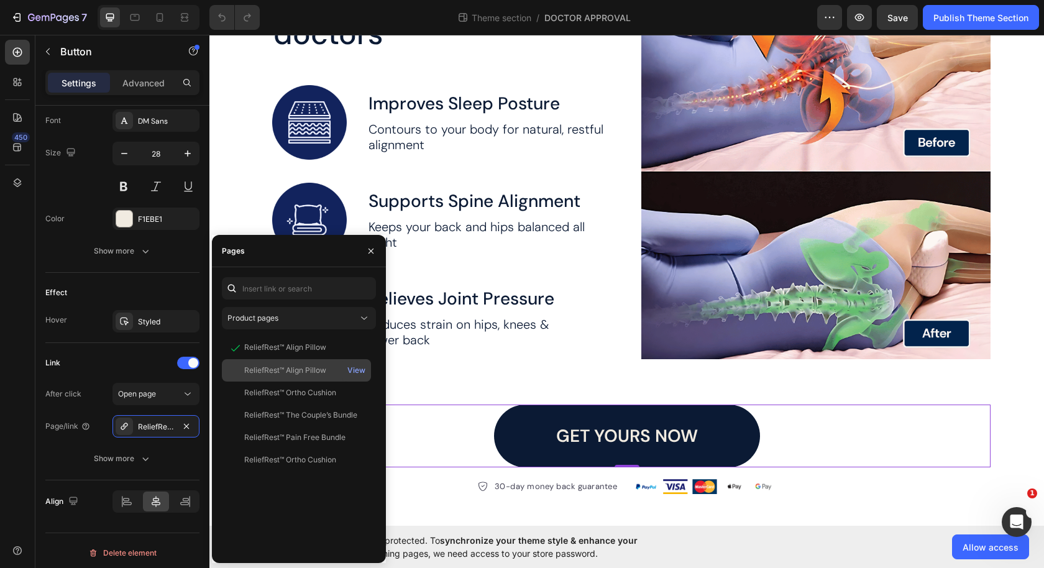
click at [280, 368] on div "ReliefRest™ Align Pillow" at bounding box center [285, 370] width 82 height 11
click at [430, 385] on div "Recommended by the doctors Heading Image Improves Sleep Posture Text Block Cont…" at bounding box center [627, 222] width 727 height 490
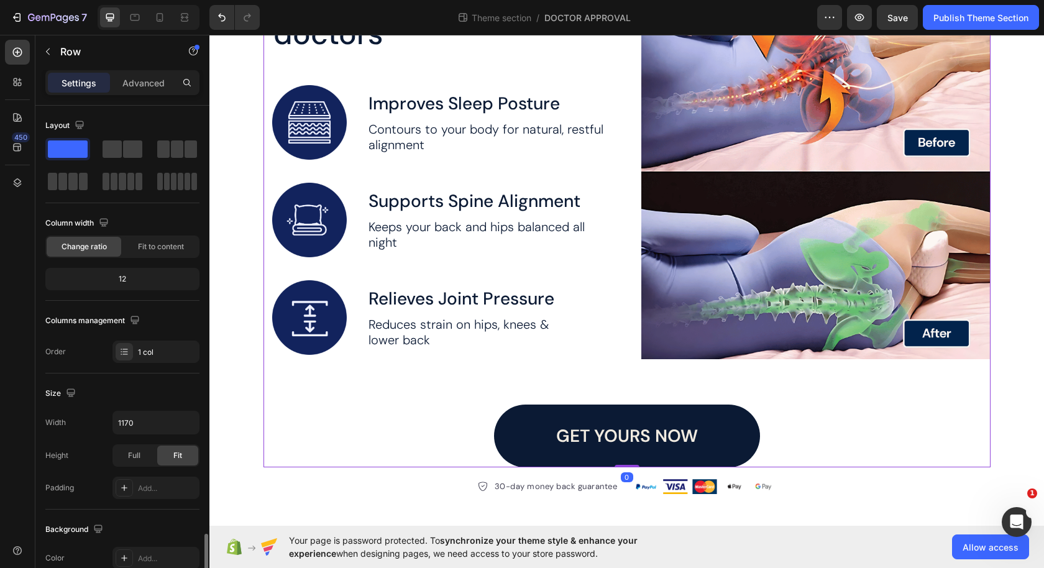
scroll to position [128, 0]
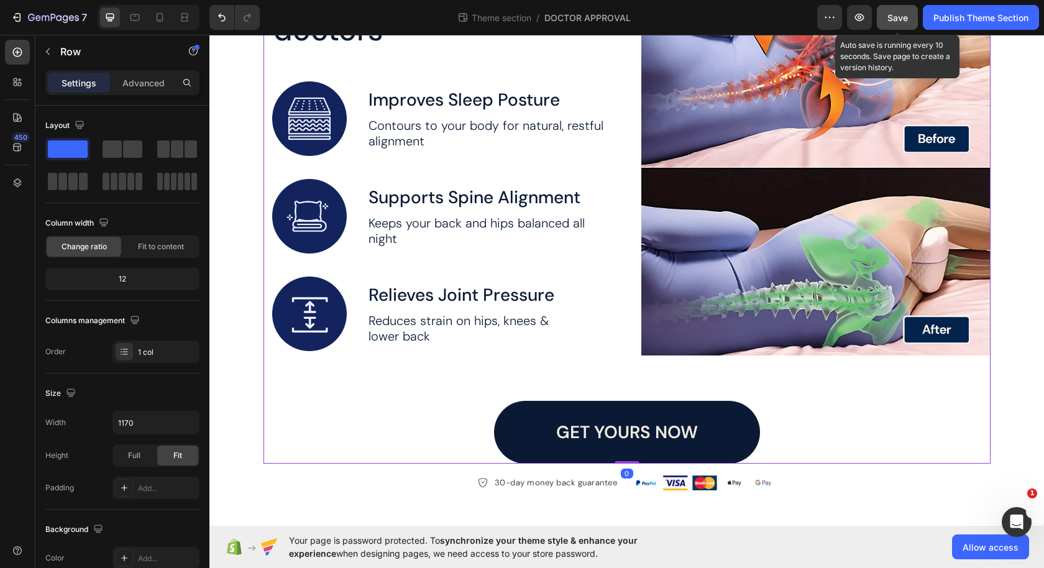
click at [899, 21] on span "Save" at bounding box center [898, 17] width 21 height 11
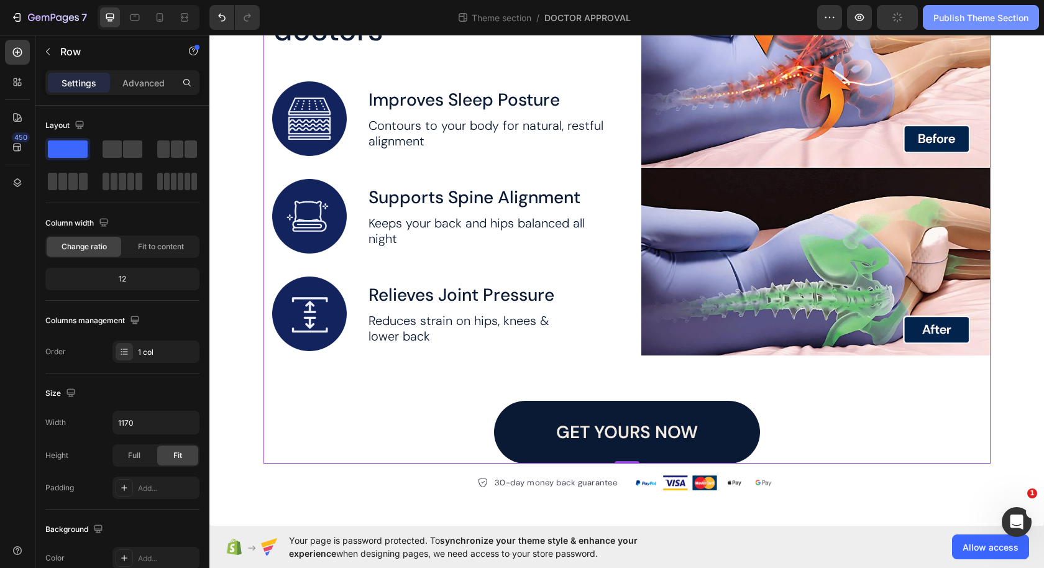
click at [941, 21] on div "Publish Theme Section" at bounding box center [981, 17] width 95 height 13
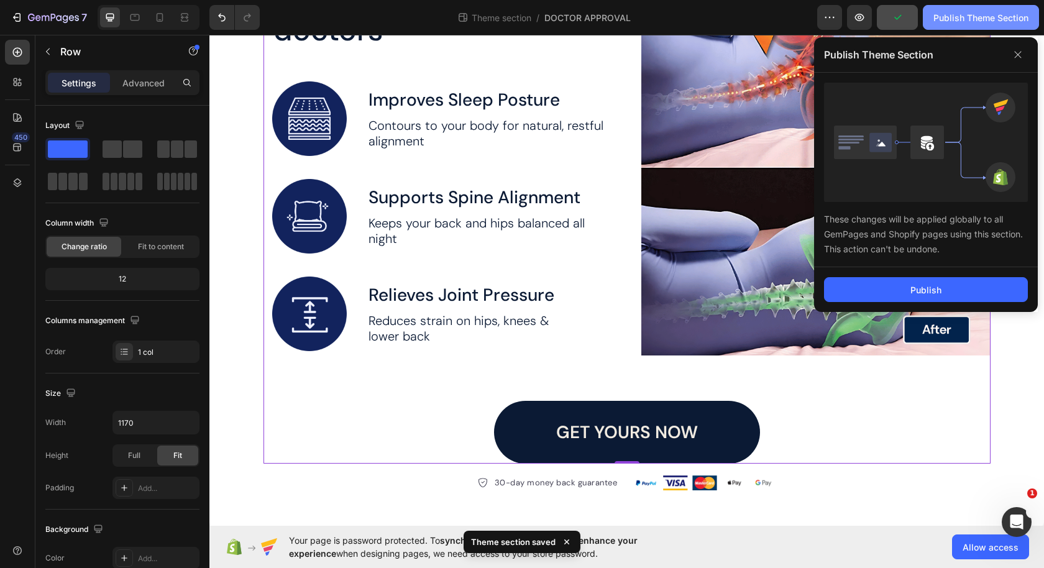
click at [941, 21] on div "Publish Theme Section" at bounding box center [981, 17] width 95 height 13
click at [1021, 52] on icon at bounding box center [1018, 55] width 7 height 7
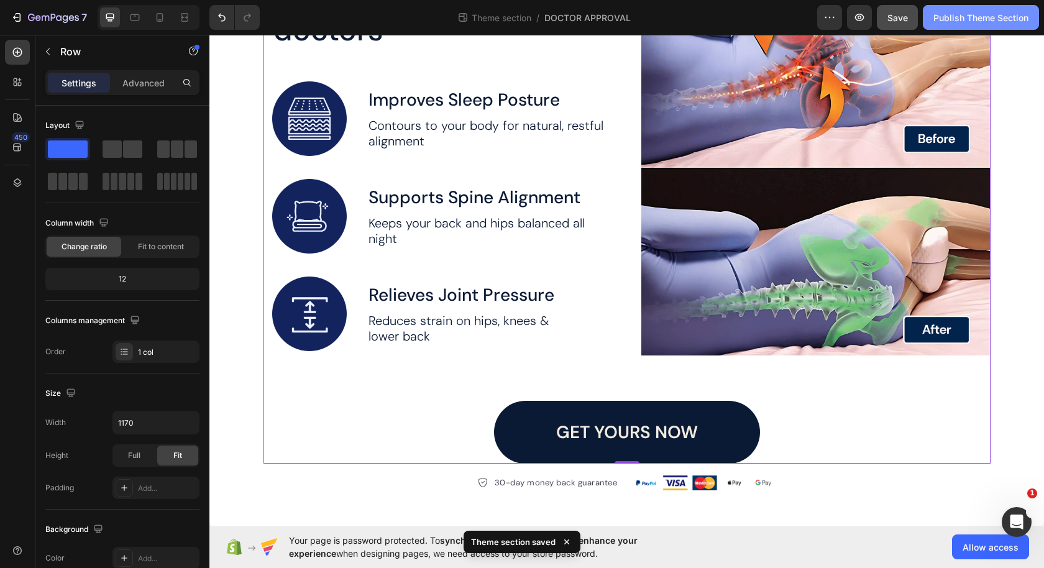
click at [971, 16] on div "Publish Theme Section" at bounding box center [981, 17] width 95 height 13
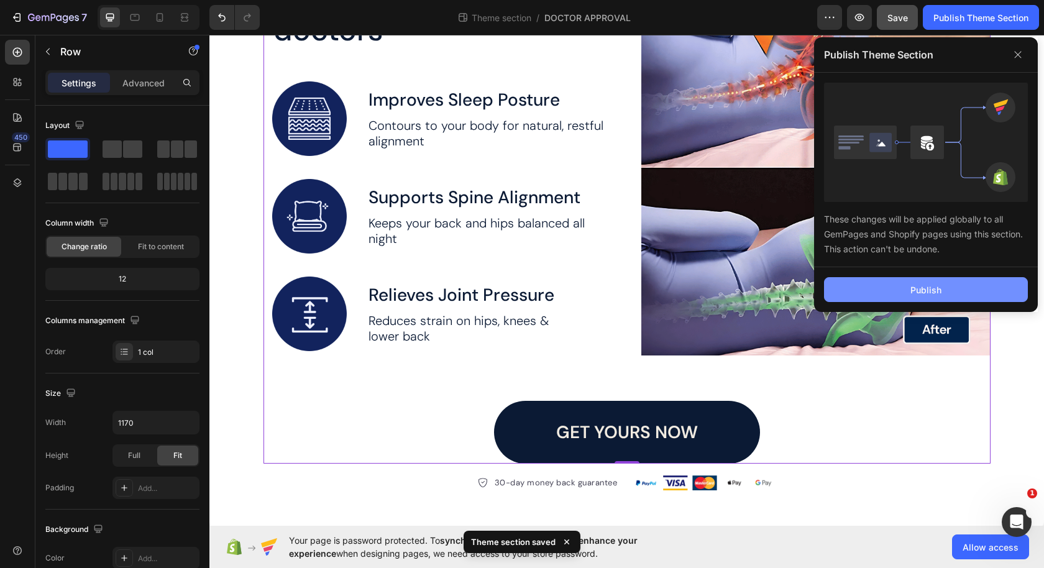
click at [908, 292] on button "Publish" at bounding box center [926, 289] width 204 height 25
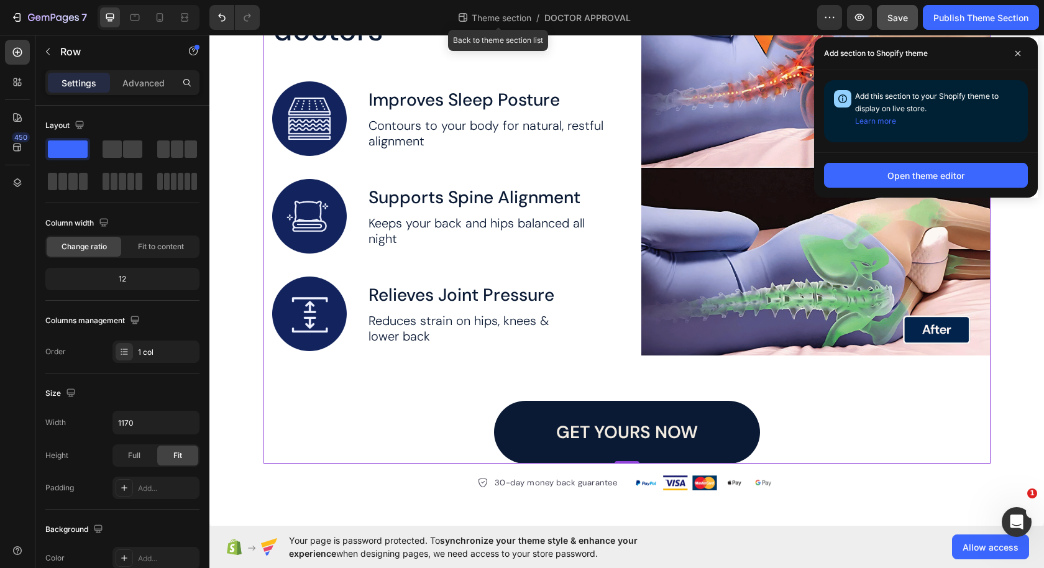
click at [490, 13] on span "Theme section" at bounding box center [501, 17] width 65 height 13
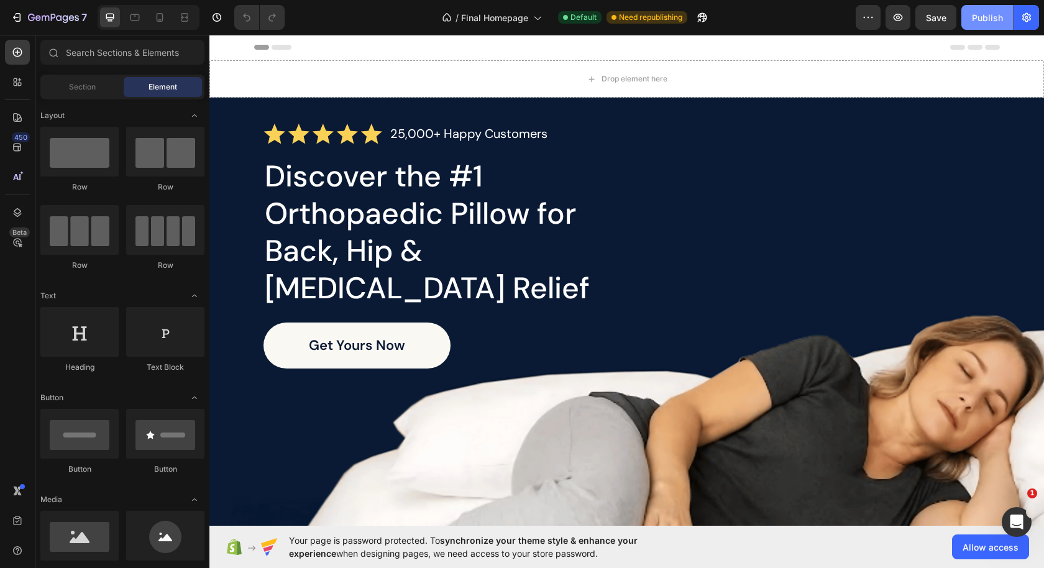
click at [984, 22] on div "Publish" at bounding box center [987, 17] width 31 height 13
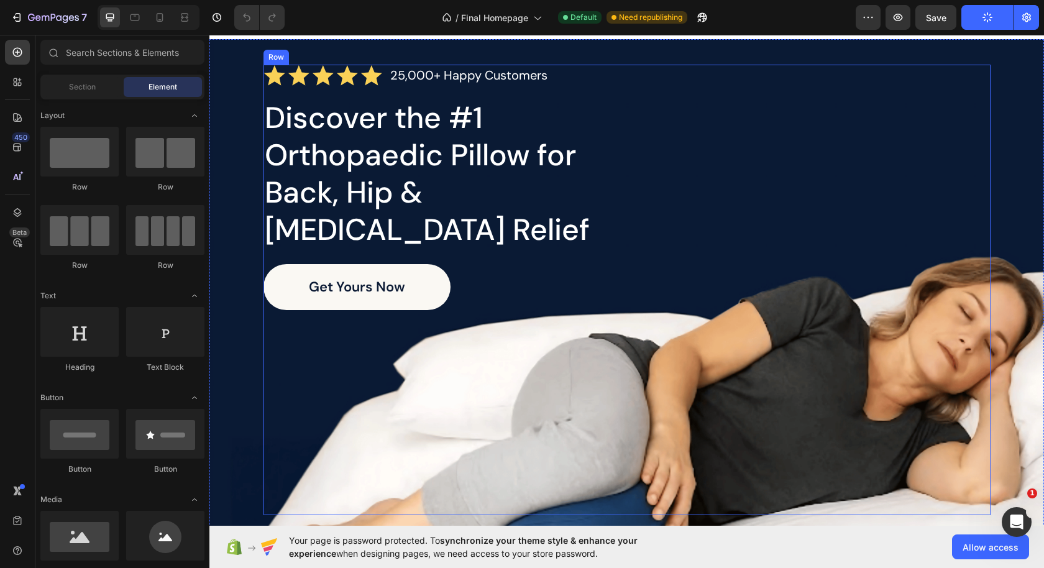
scroll to position [325, 0]
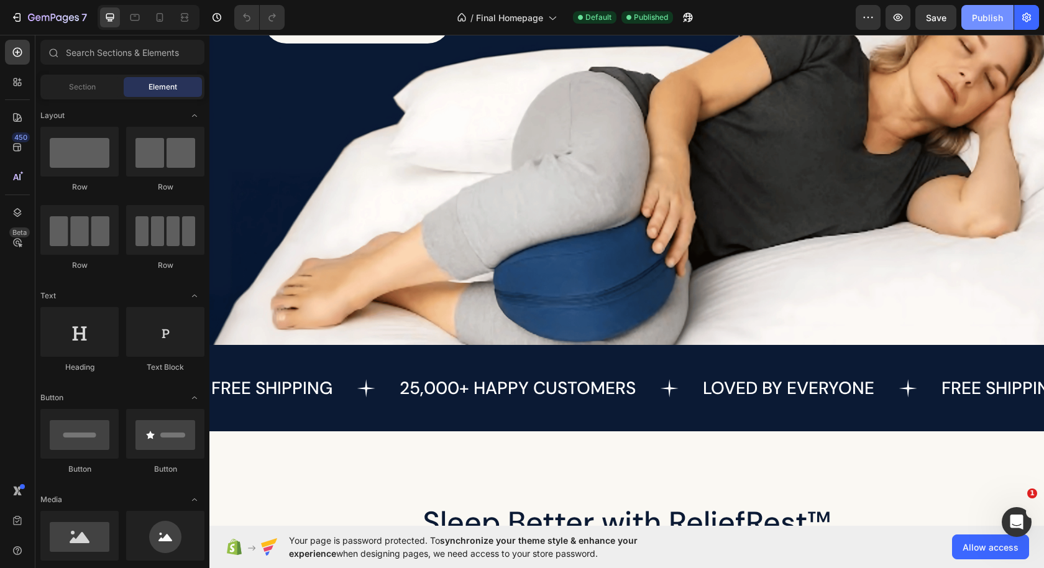
click at [987, 19] on div "Publish" at bounding box center [987, 17] width 31 height 13
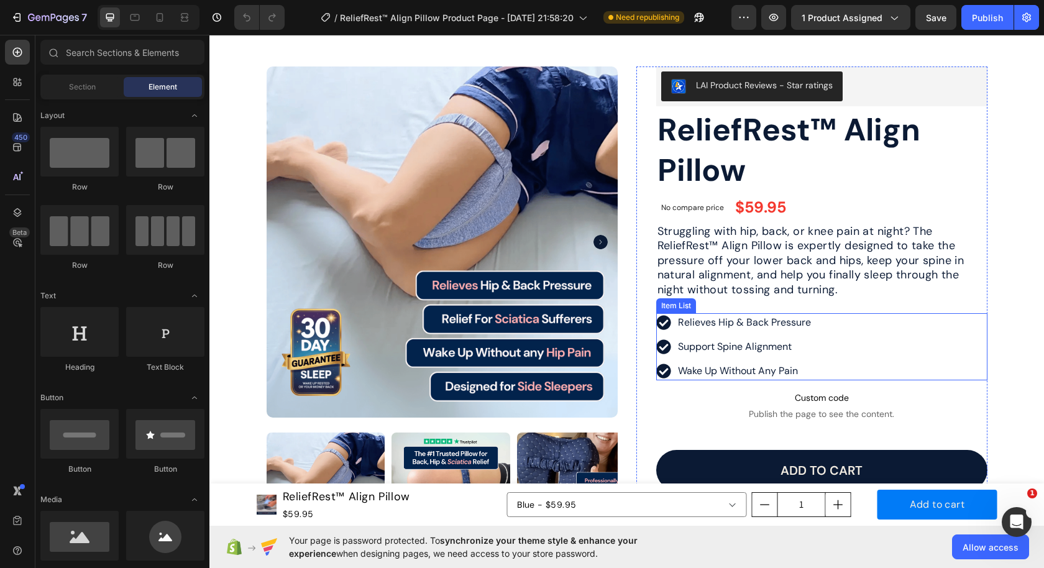
scroll to position [36, 0]
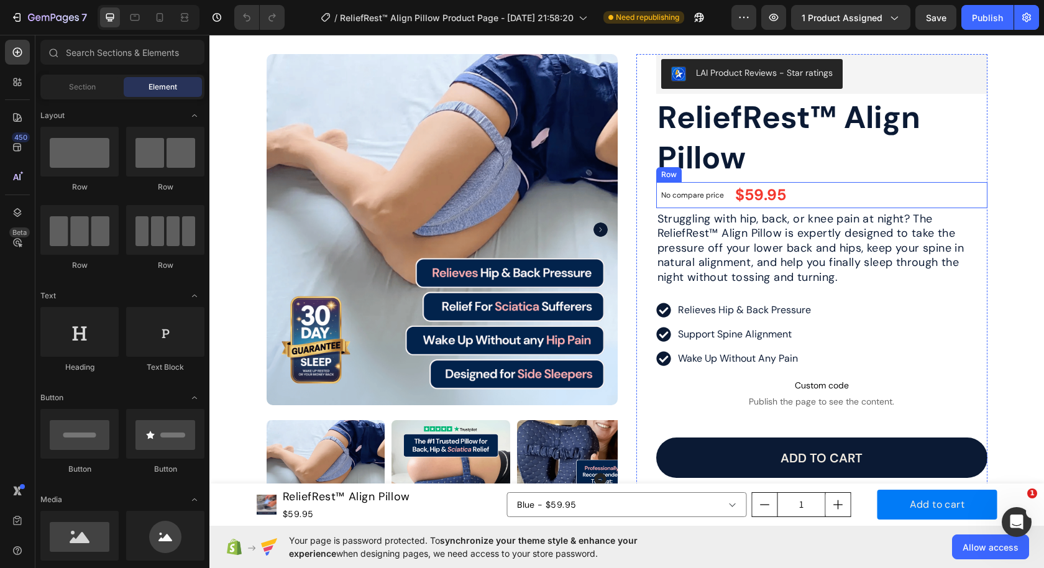
click at [703, 203] on div "No compare price Compare Price" at bounding box center [695, 195] width 78 height 26
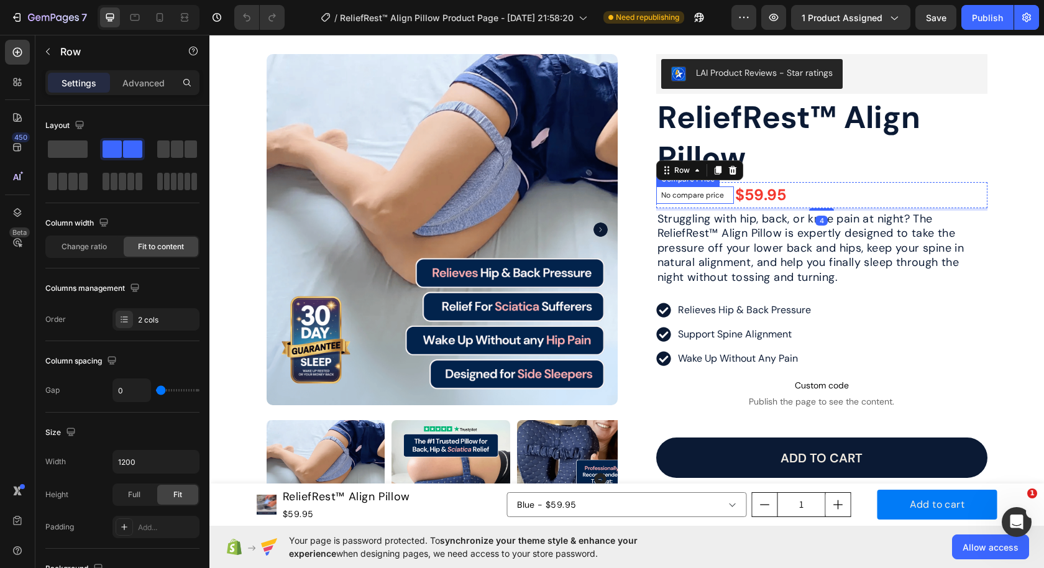
click at [706, 192] on p "No compare price" at bounding box center [692, 194] width 63 height 7
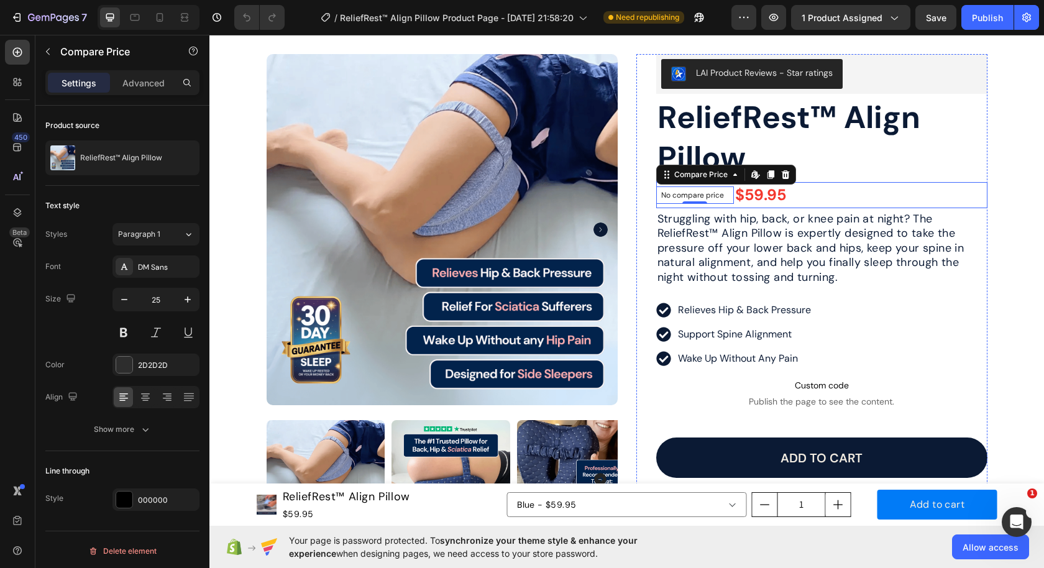
click at [816, 191] on div "No compare price Compare Price Edit content in Shopify 0 $59.95 Product Price P…" at bounding box center [821, 195] width 331 height 26
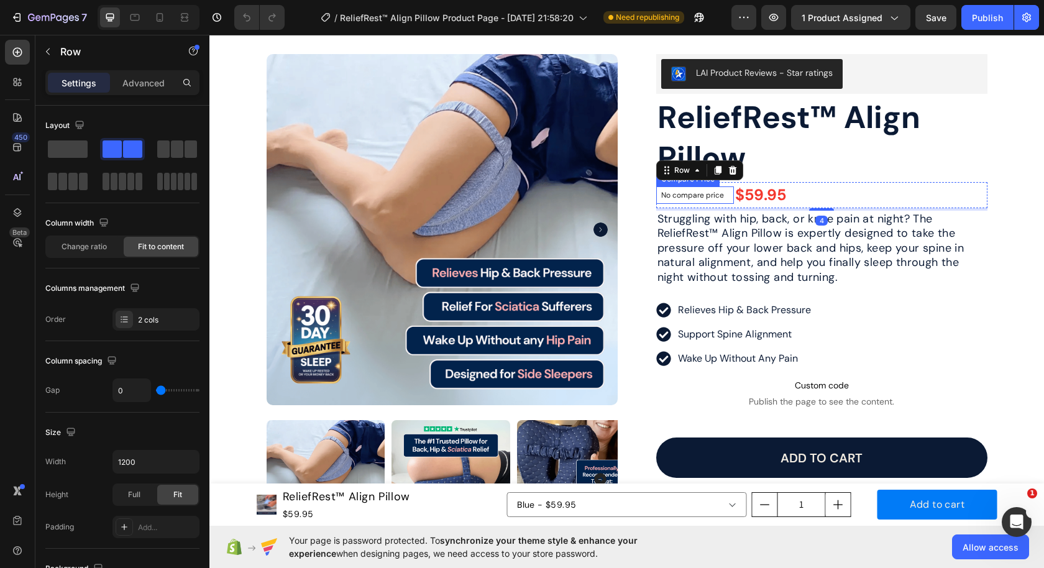
click at [702, 200] on div "No compare price" at bounding box center [692, 194] width 73 height 17
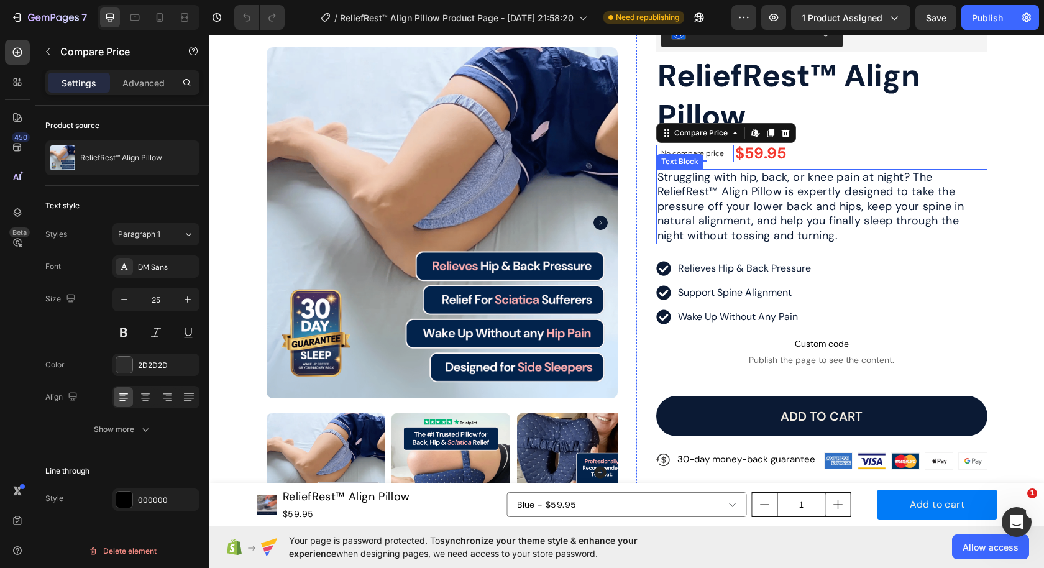
scroll to position [79, 0]
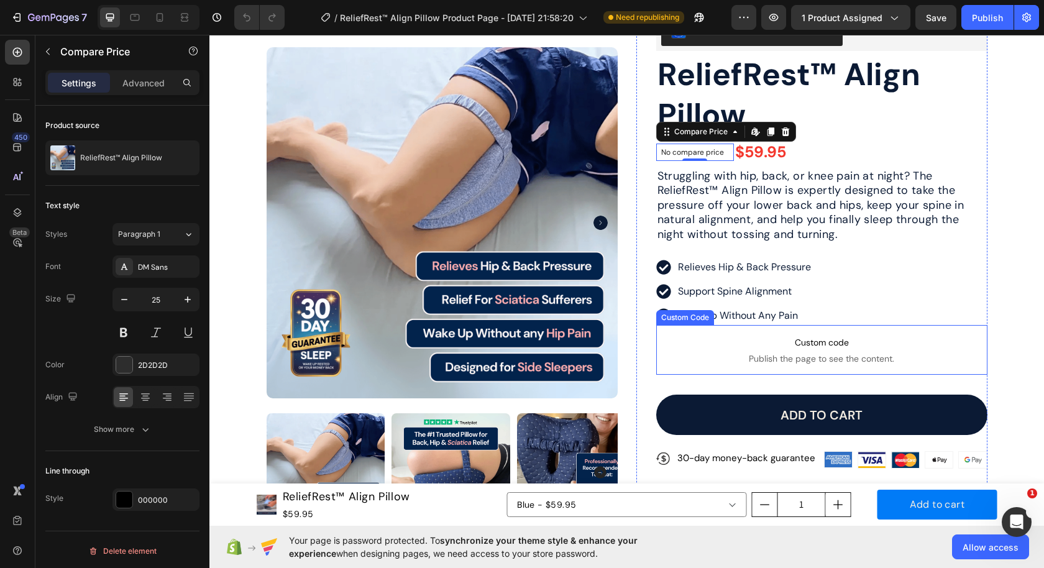
click at [778, 345] on span "Custom code" at bounding box center [821, 342] width 331 height 15
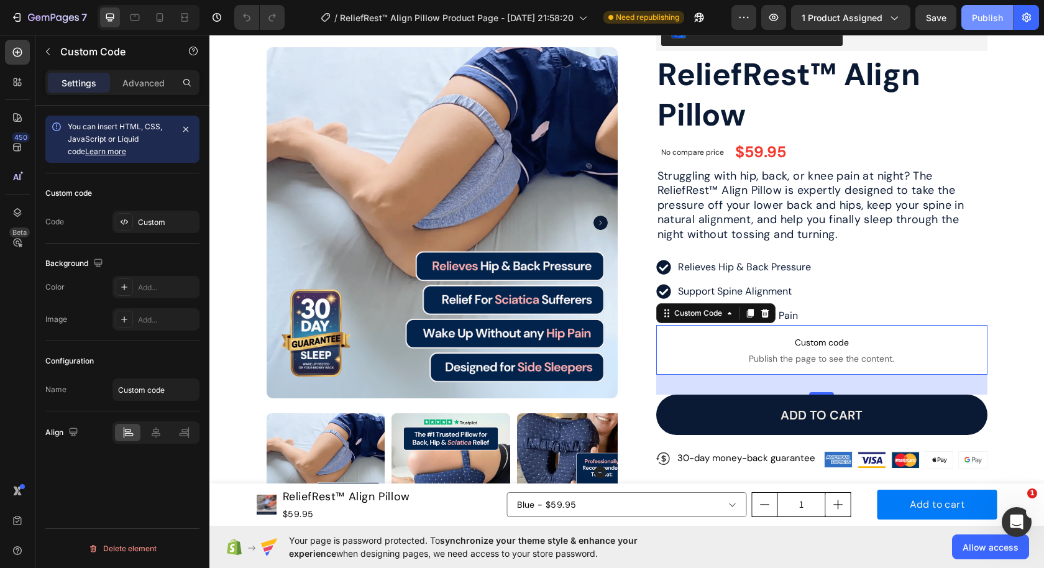
click at [994, 16] on div "Publish" at bounding box center [987, 17] width 31 height 13
click at [135, 397] on input "Custom code" at bounding box center [156, 390] width 87 height 22
click at [137, 220] on div "Custom" at bounding box center [156, 222] width 87 height 22
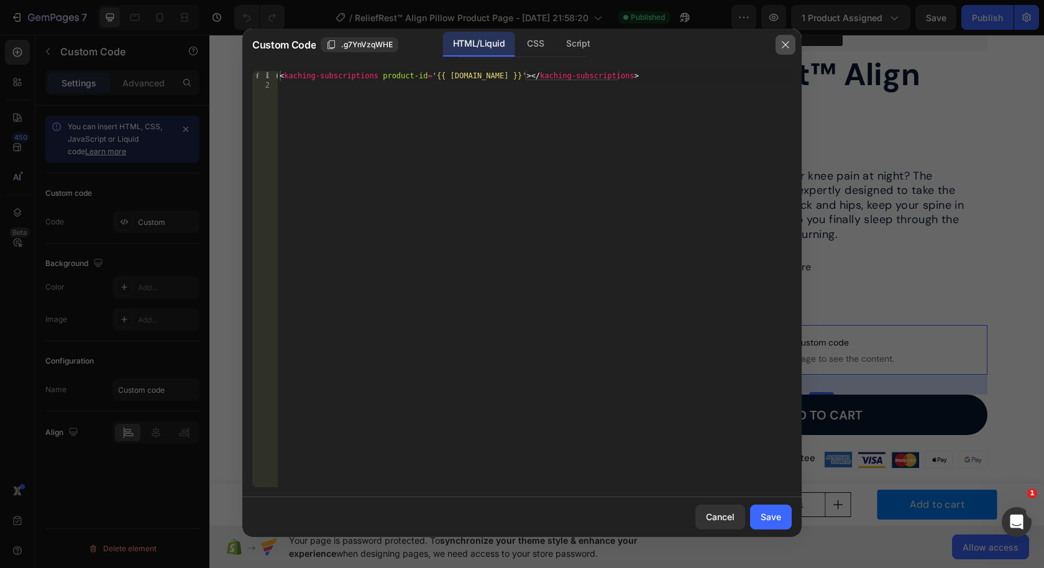
click at [783, 53] on button "button" at bounding box center [786, 45] width 20 height 20
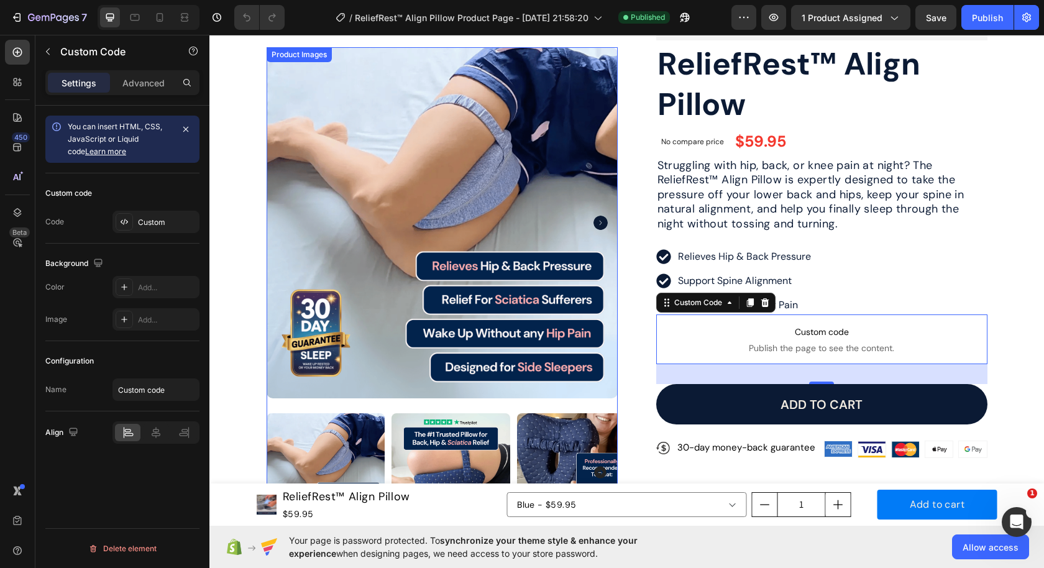
scroll to position [60, 0]
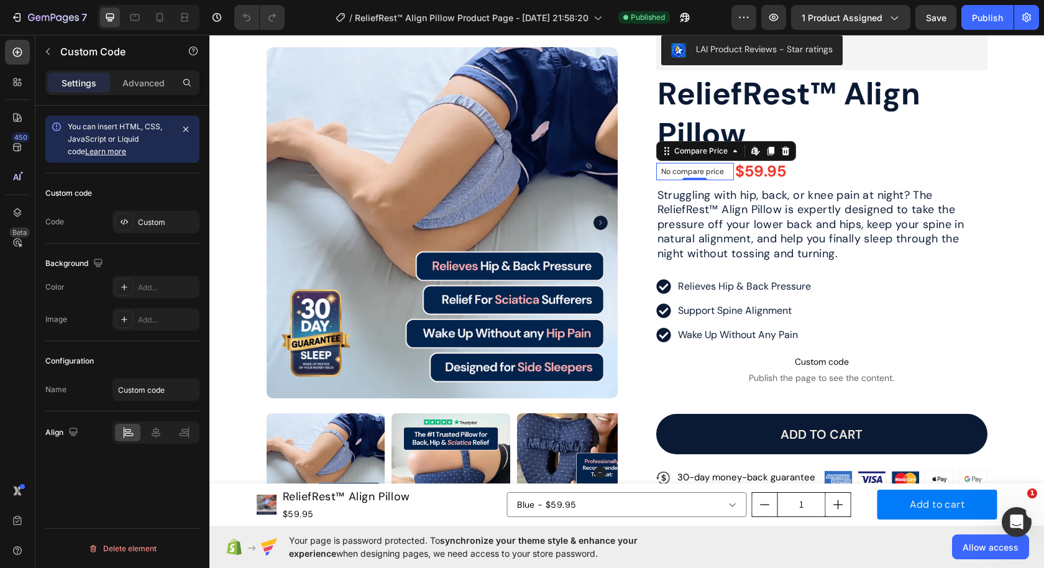
click at [689, 172] on p "No compare price" at bounding box center [692, 171] width 63 height 7
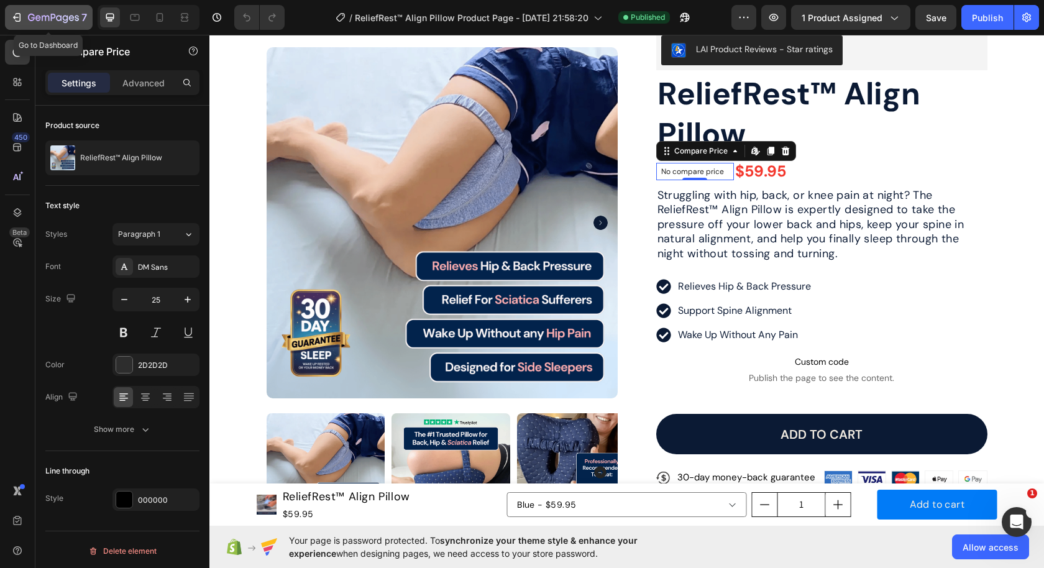
click at [24, 15] on div "7" at bounding box center [49, 17] width 76 height 15
